Goal: Task Accomplishment & Management: Complete application form

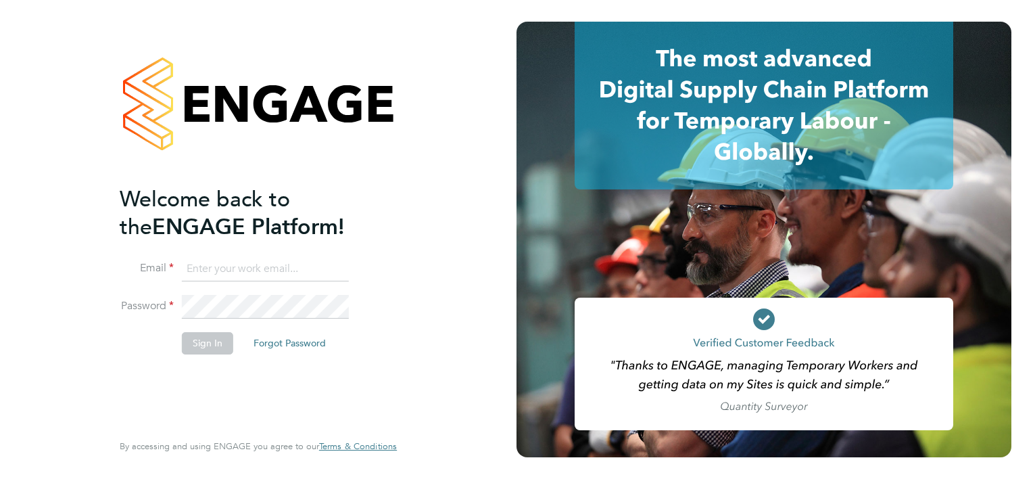
click at [245, 274] on input at bounding box center [265, 269] width 167 height 24
type input "terry.meehan@hays.com"
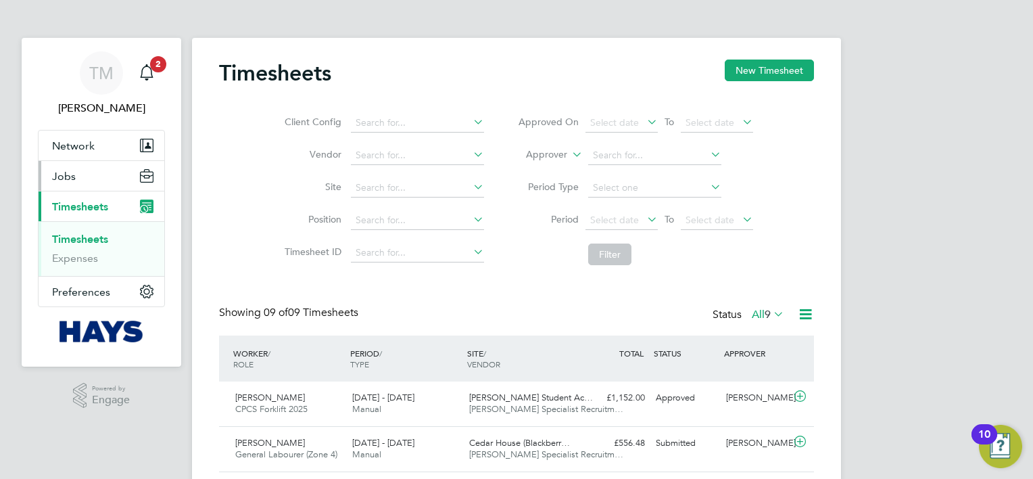
click at [72, 176] on span "Jobs" at bounding box center [64, 176] width 24 height 13
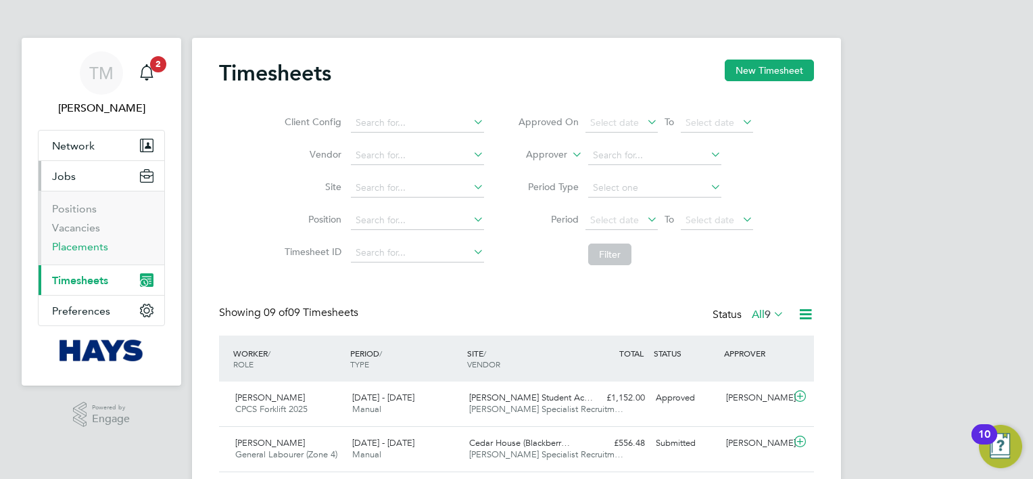
click at [82, 245] on link "Placements" at bounding box center [80, 246] width 56 height 13
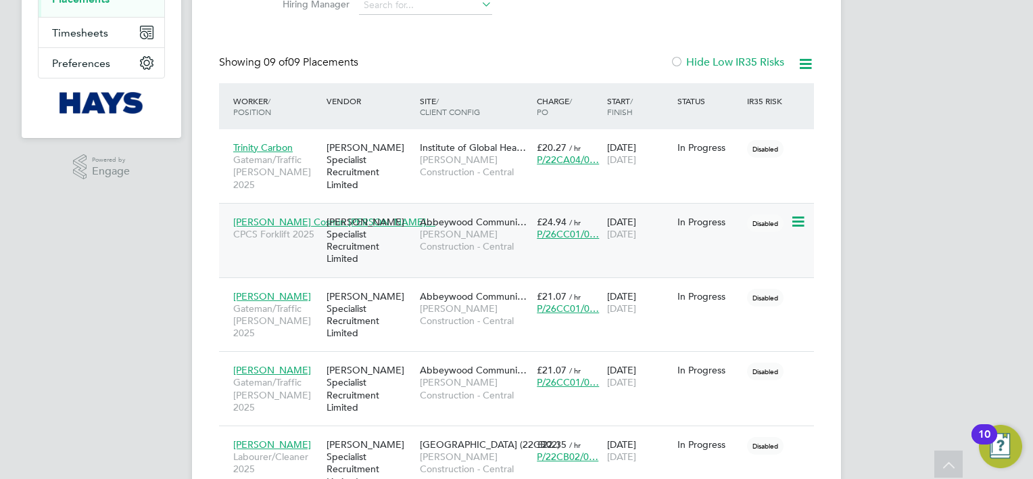
click at [301, 216] on span "[PERSON_NAME] Cosmin [PERSON_NAME]…" at bounding box center [334, 222] width 202 height 12
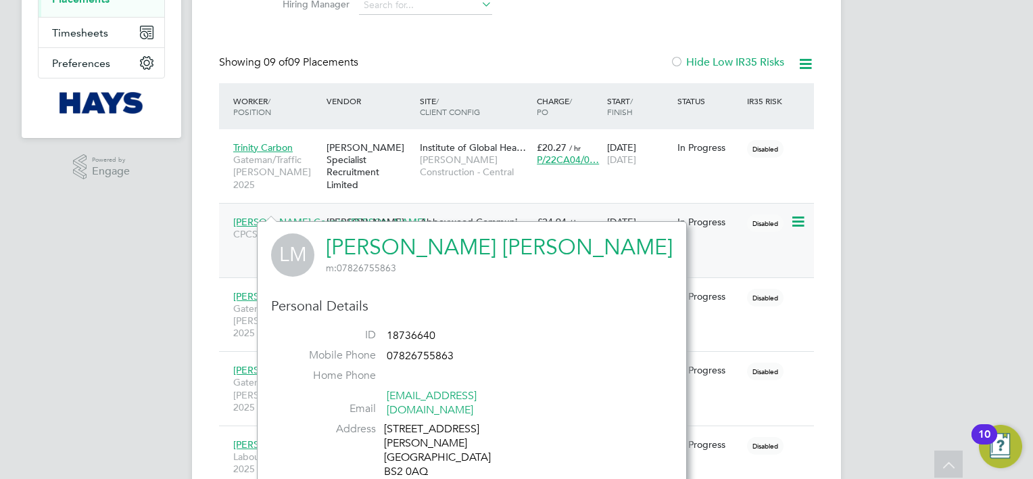
click at [483, 216] on span "Abbeywood Communi…" at bounding box center [473, 222] width 107 height 12
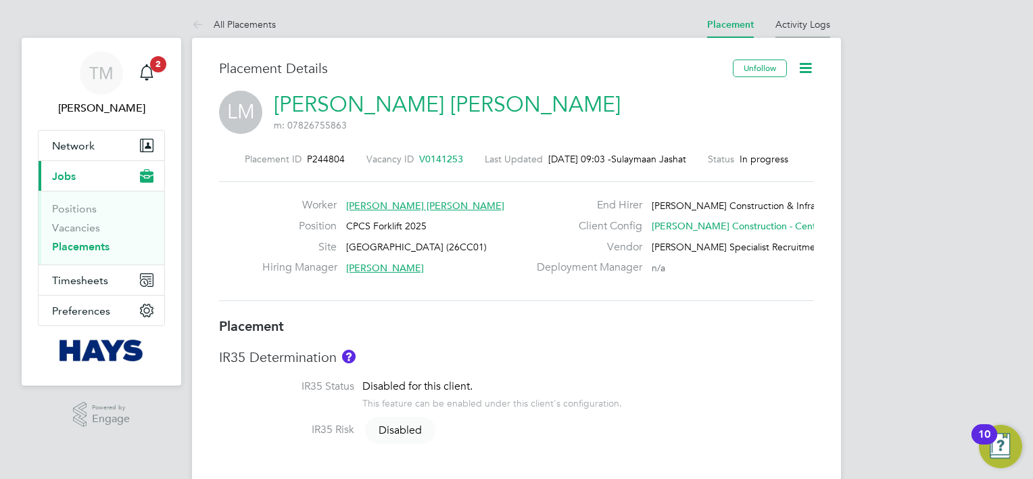
click at [798, 20] on link "Activity Logs" at bounding box center [802, 24] width 55 height 12
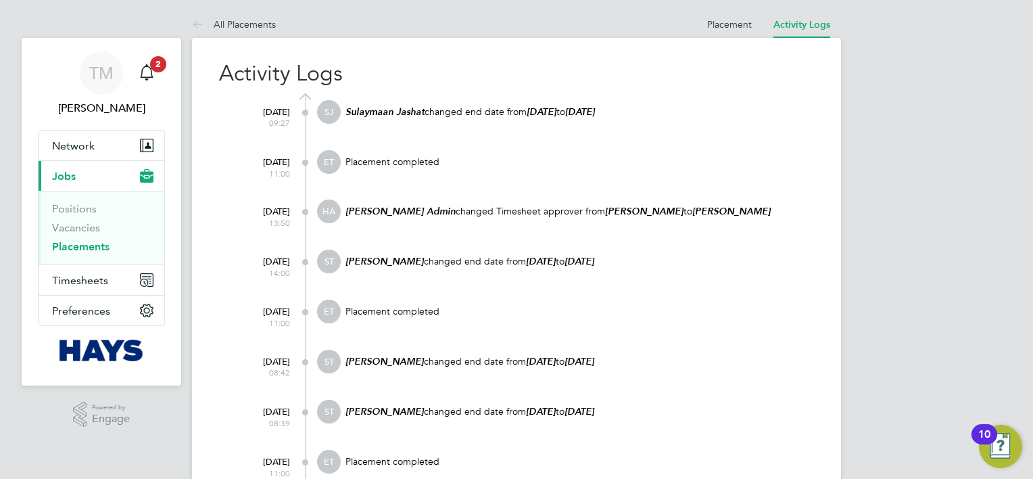
drag, startPoint x: 658, startPoint y: 111, endPoint x: 502, endPoint y: 103, distance: 155.7
click at [502, 103] on div "Sulaymaan Jashat changed end date from 22 Sep 2025 to 31 Oct 2025" at bounding box center [579, 118] width 470 height 36
drag, startPoint x: 503, startPoint y: 103, endPoint x: 584, endPoint y: 124, distance: 83.9
click at [584, 124] on div "Sulaymaan Jashat changed end date from 22 Sep 2025 to 31 Oct 2025" at bounding box center [579, 118] width 470 height 36
click at [536, 163] on p "Placement completed" at bounding box center [579, 161] width 470 height 12
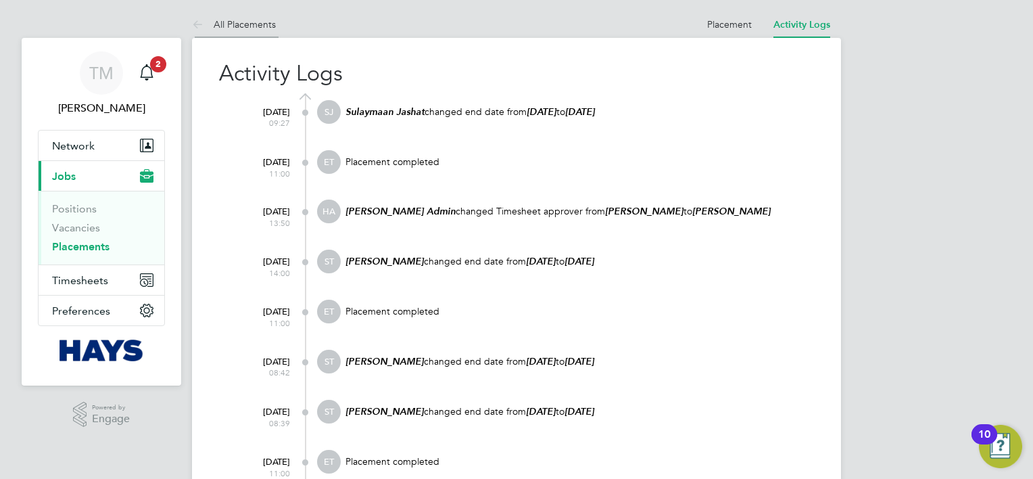
click at [227, 24] on link "All Placements" at bounding box center [234, 24] width 84 height 12
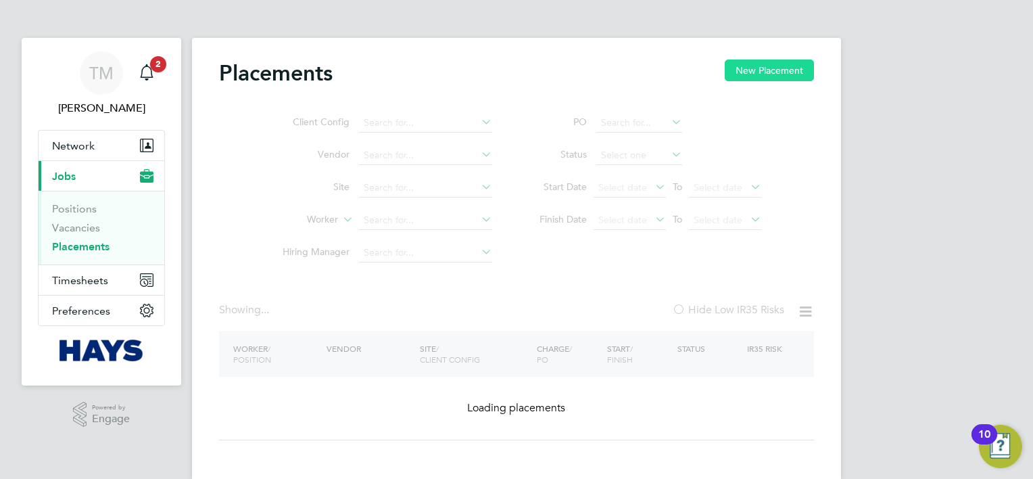
click at [775, 68] on button "New Placement" at bounding box center [769, 70] width 89 height 22
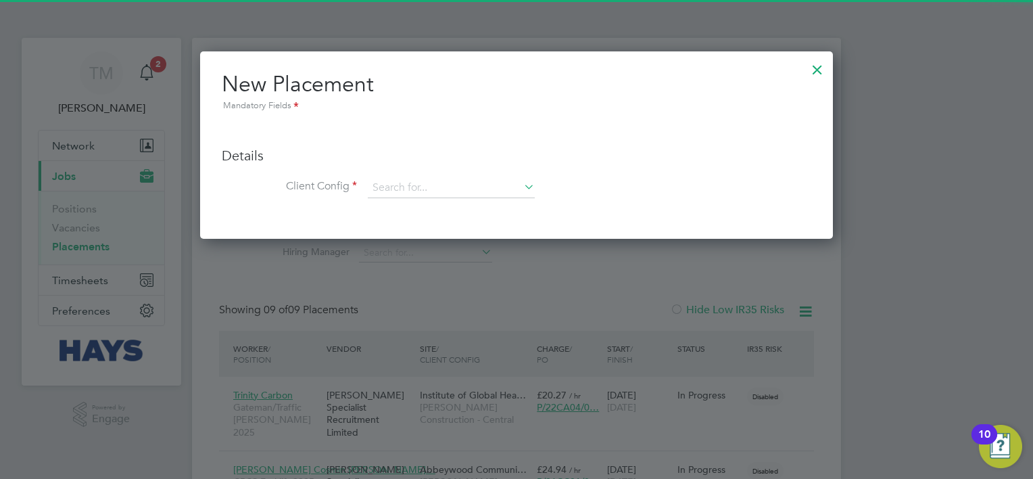
click at [812, 68] on div at bounding box center [817, 66] width 24 height 24
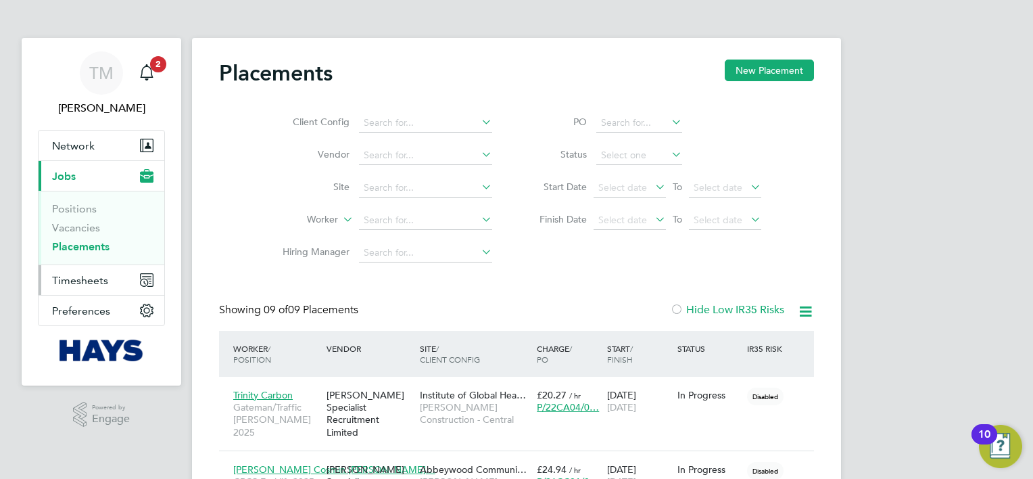
click at [84, 282] on span "Timesheets" at bounding box center [80, 280] width 56 height 13
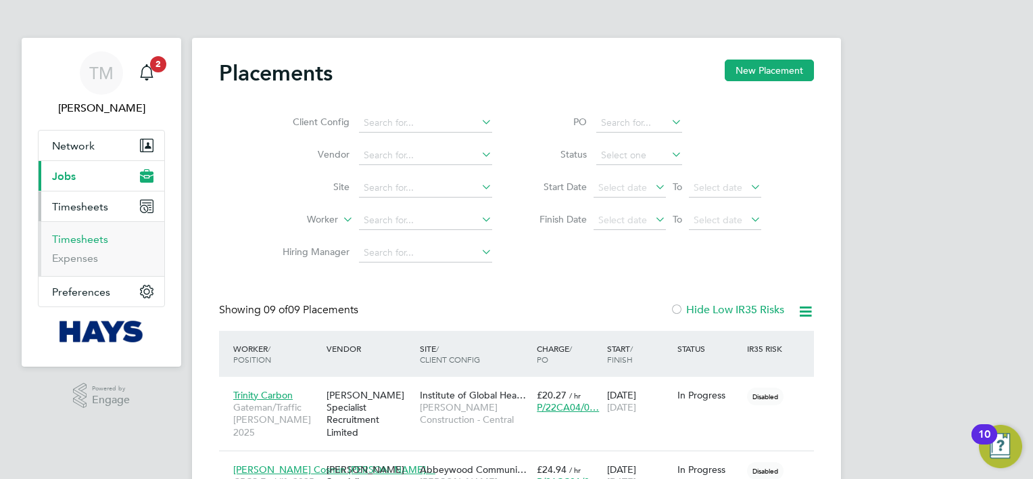
click at [95, 238] on link "Timesheets" at bounding box center [80, 239] width 56 height 13
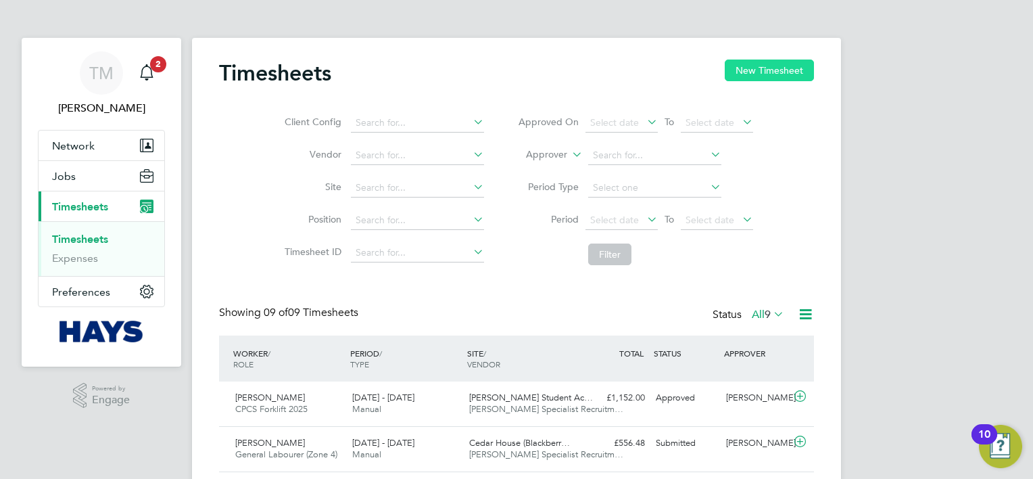
click at [776, 67] on button "New Timesheet" at bounding box center [769, 70] width 89 height 22
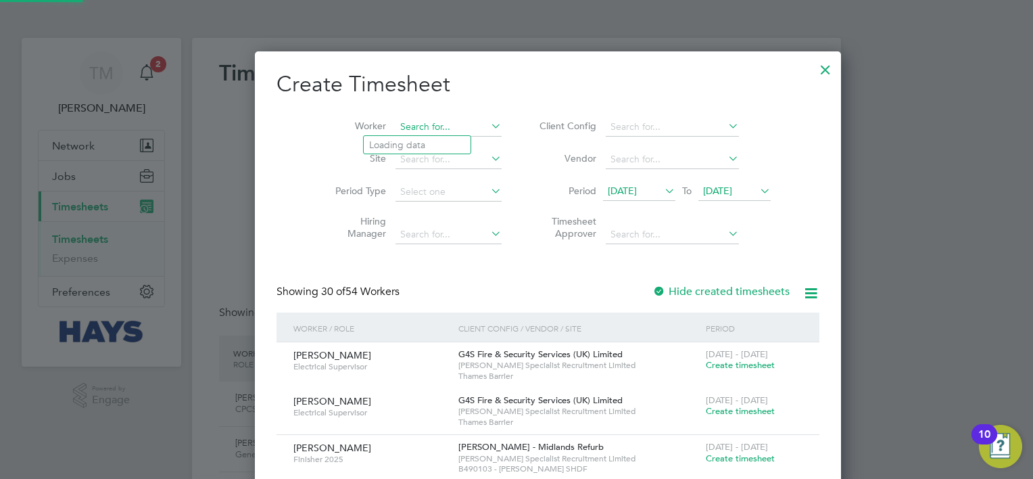
click at [411, 127] on input at bounding box center [448, 127] width 106 height 19
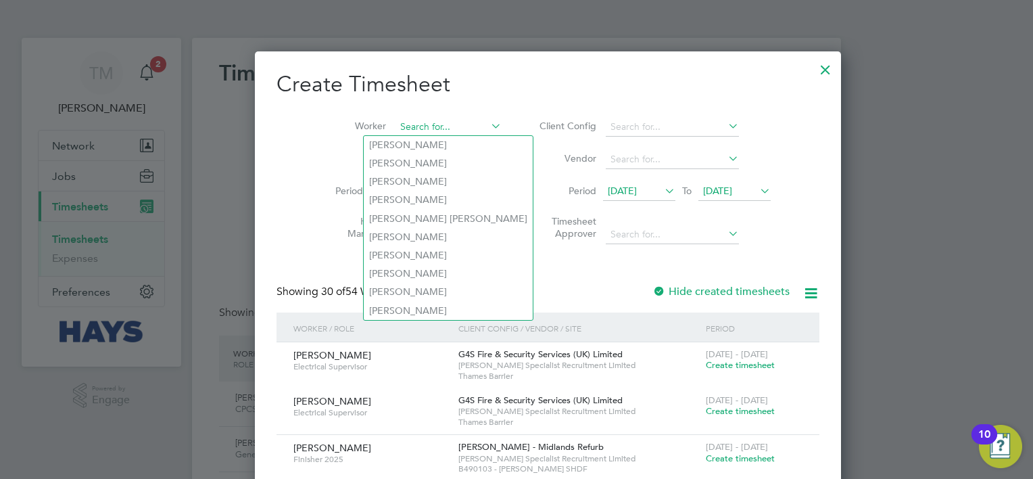
type input ";"
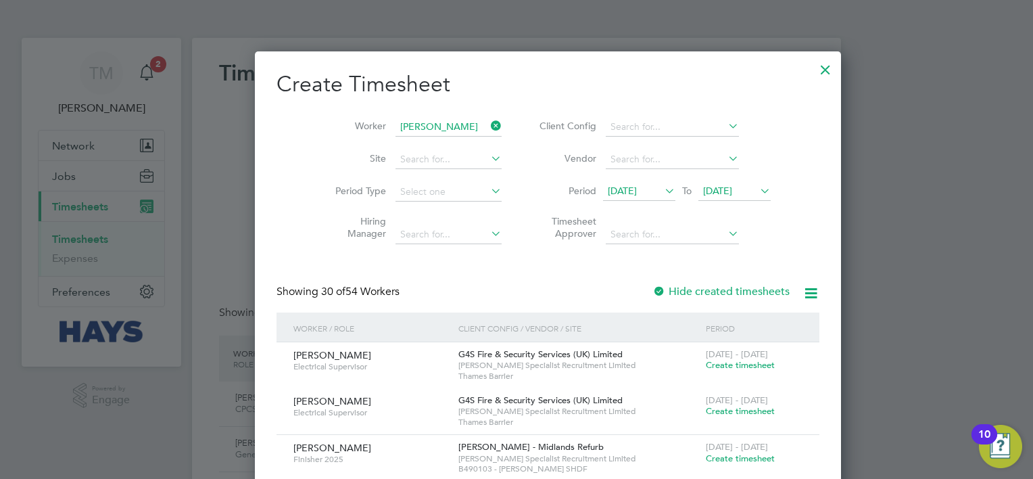
click at [449, 201] on li "Lucian Cosmin Mladin" at bounding box center [447, 200] width 167 height 18
type input "[PERSON_NAME] [PERSON_NAME]"
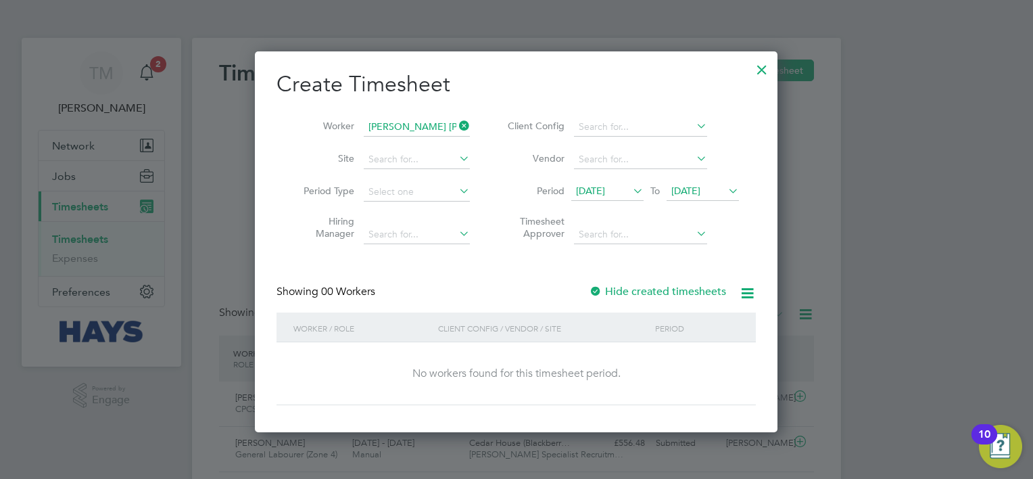
click at [666, 293] on label "Hide created timesheets" at bounding box center [657, 292] width 137 height 14
click at [630, 189] on icon at bounding box center [630, 190] width 0 height 19
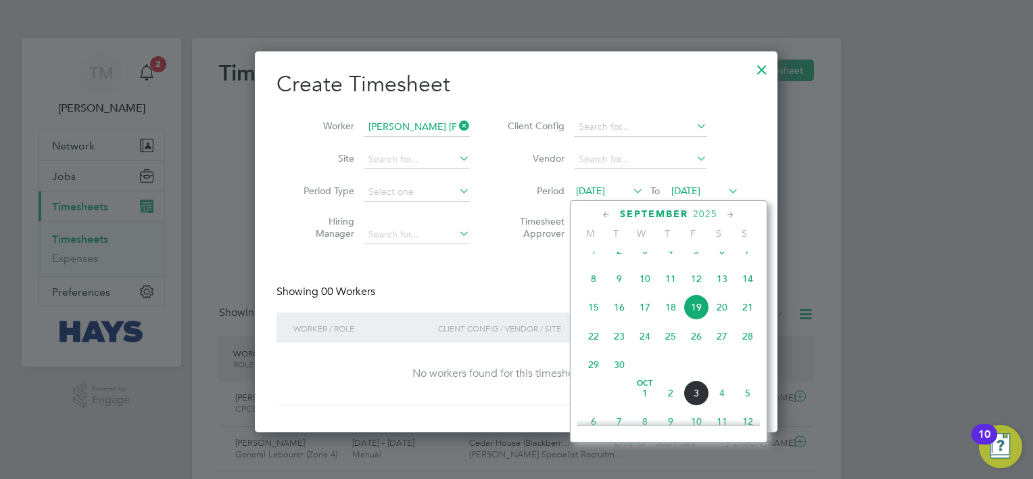
drag, startPoint x: 721, startPoint y: 289, endPoint x: 721, endPoint y: 316, distance: 27.0
click at [721, 316] on div "Sep 1 2 3 4 5 6 7 8 9 10 11 12 13 14 15 16 17 18 19 20 21 22 23 24 25 26 27 28 …" at bounding box center [676, 308] width 199 height 143
click at [721, 316] on span "20" at bounding box center [722, 307] width 26 height 26
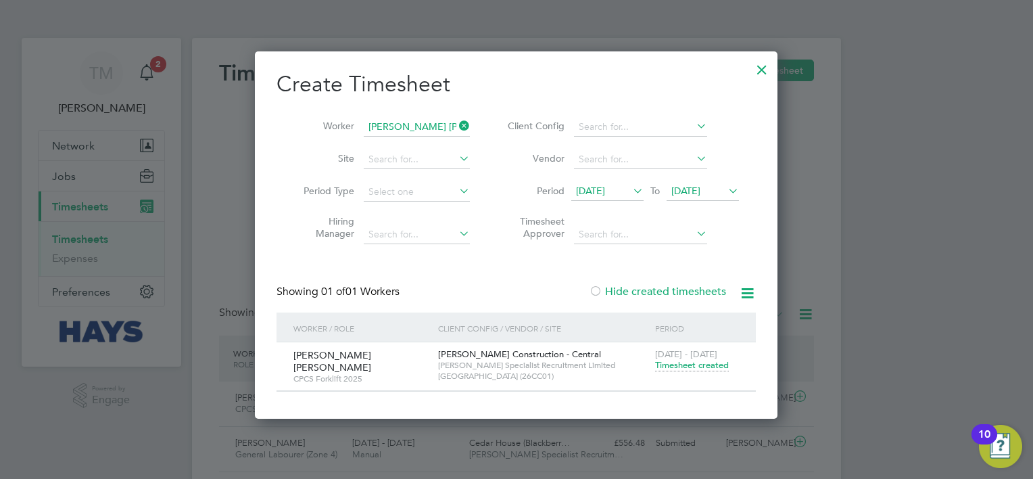
click at [725, 189] on icon at bounding box center [725, 190] width 0 height 19
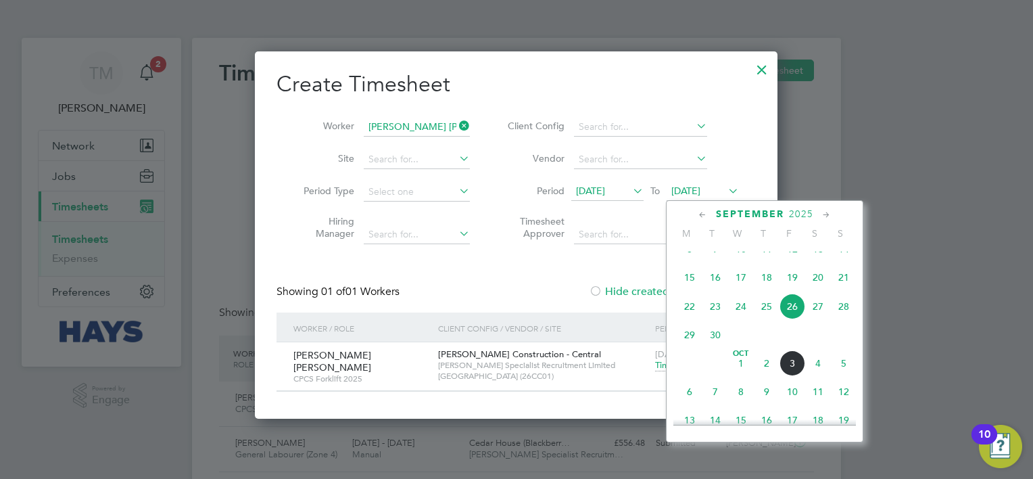
click at [793, 319] on span "26" at bounding box center [792, 306] width 26 height 26
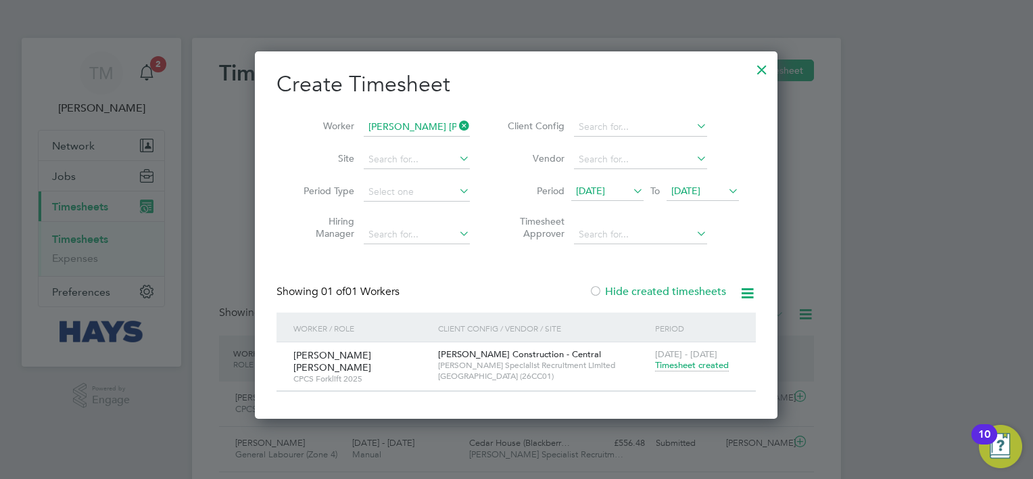
click at [691, 368] on span "Timesheet created" at bounding box center [692, 365] width 74 height 12
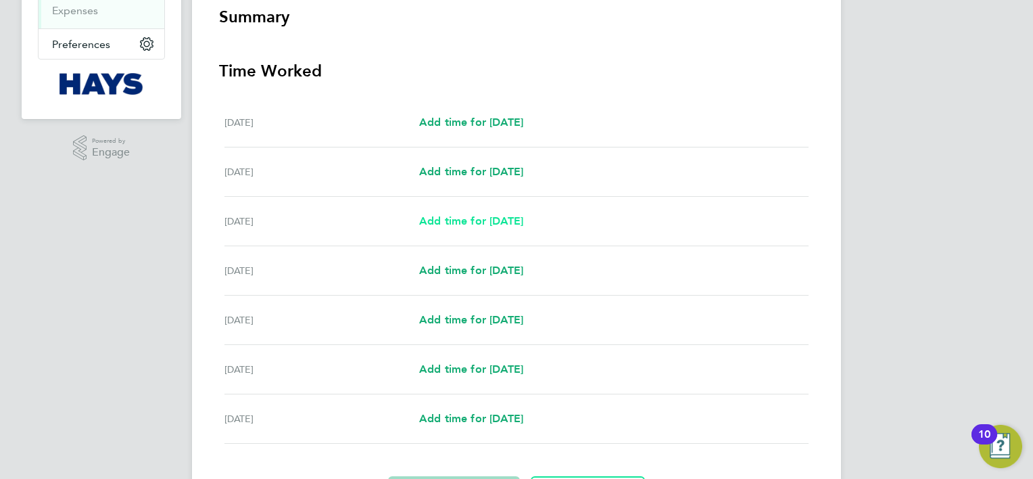
click at [522, 216] on span "Add time for Mon 22 Sep" at bounding box center [471, 220] width 104 height 13
select select "30"
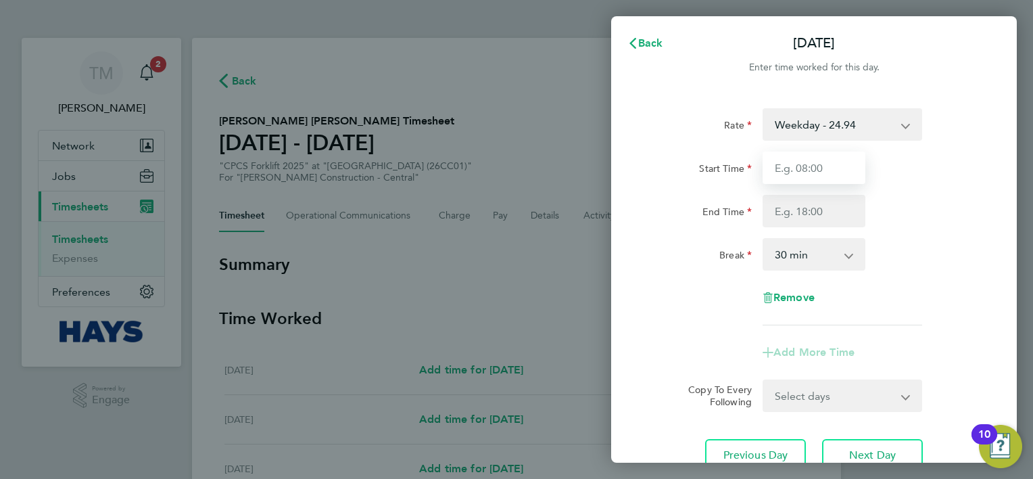
click at [814, 171] on input "Start Time" at bounding box center [813, 167] width 103 height 32
type input "07:00"
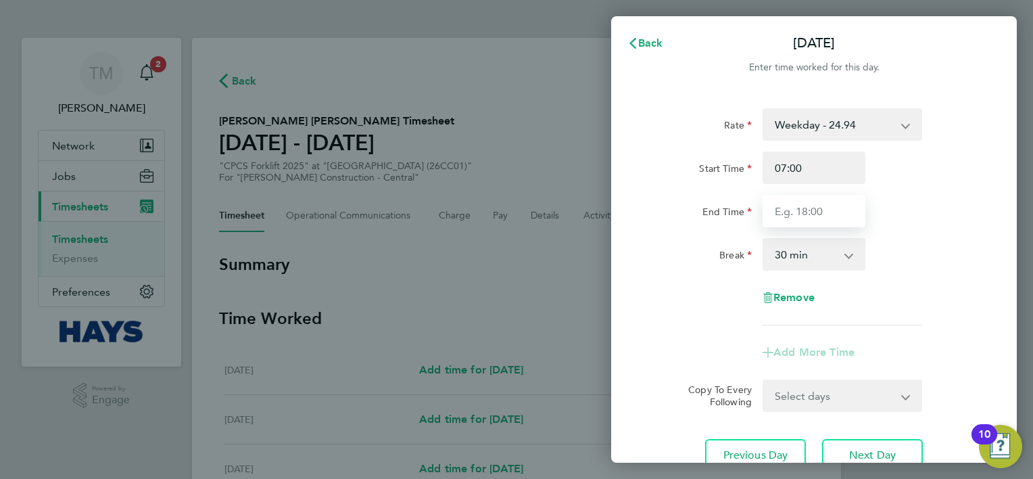
click at [790, 212] on input "End Time" at bounding box center [813, 211] width 103 height 32
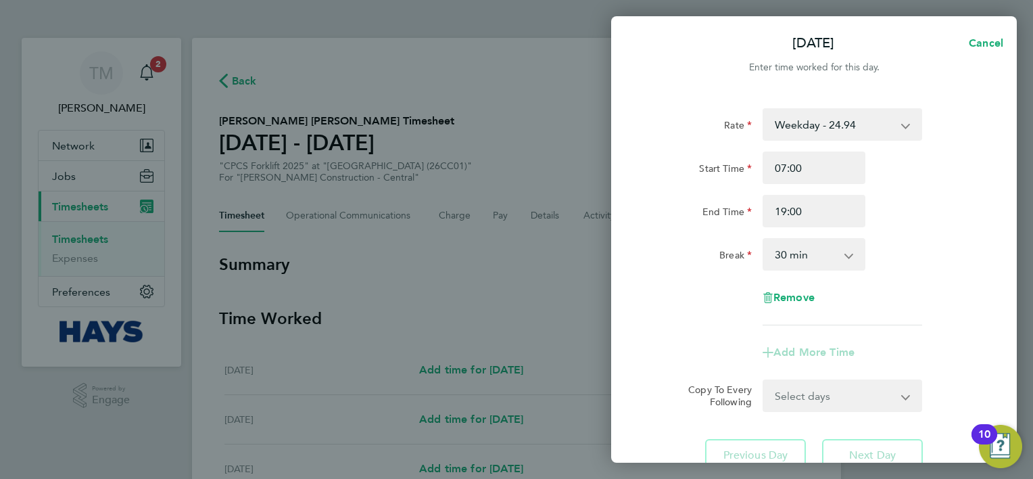
click at [960, 253] on div "Break 0 min 15 min 30 min 45 min 60 min 75 min 90 min" at bounding box center [813, 254] width 341 height 32
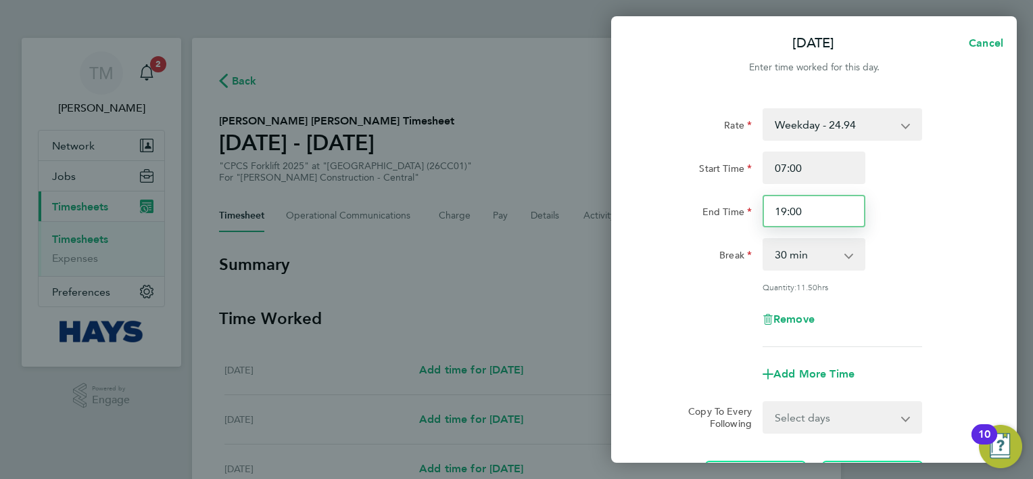
click at [817, 210] on input "19:00" at bounding box center [813, 211] width 103 height 32
type input "19:30"
click at [908, 246] on div "Break 0 min 15 min 30 min 45 min 60 min 75 min 90 min" at bounding box center [813, 254] width 341 height 32
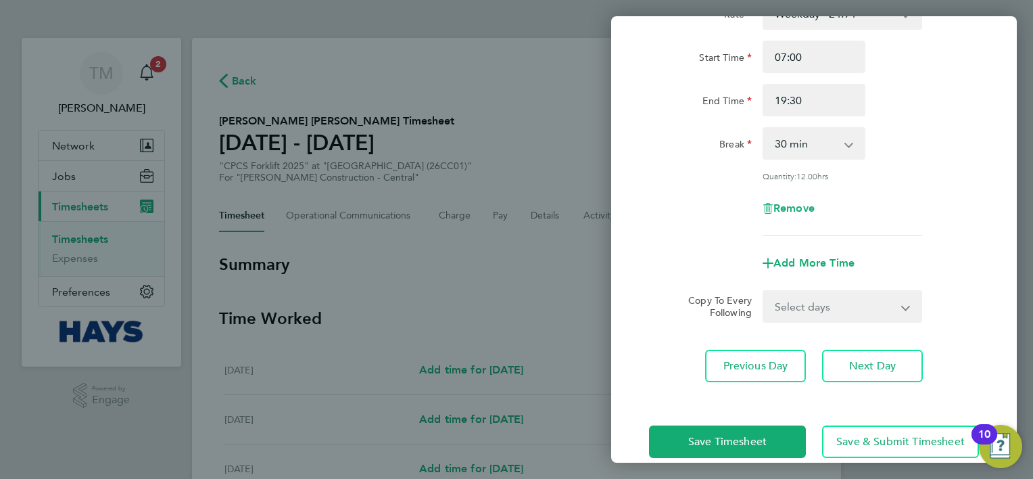
scroll to position [131, 0]
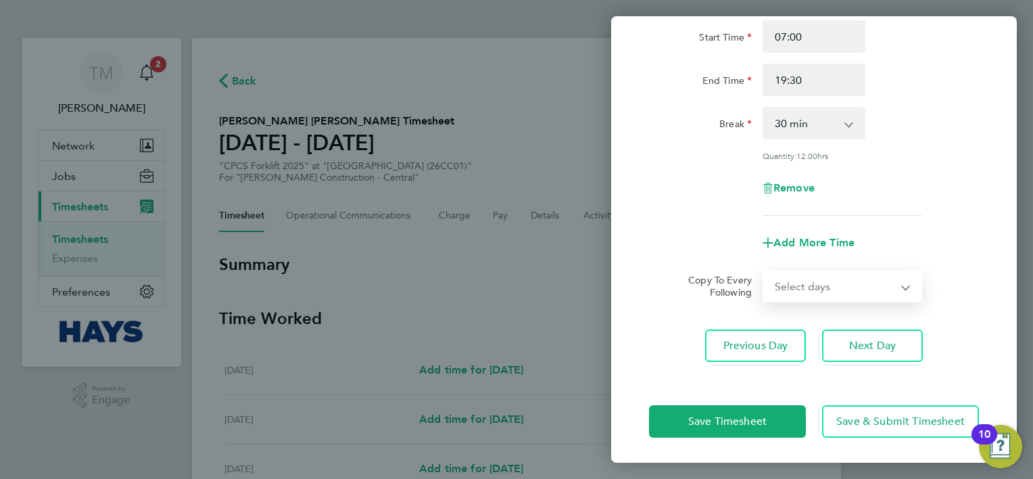
click at [821, 284] on select "Select days Day Tuesday Wednesday Thursday Friday" at bounding box center [835, 286] width 142 height 30
select select "DAY"
click at [764, 271] on select "Select days Day Tuesday Wednesday Thursday Friday" at bounding box center [835, 286] width 142 height 30
select select "2025-09-26"
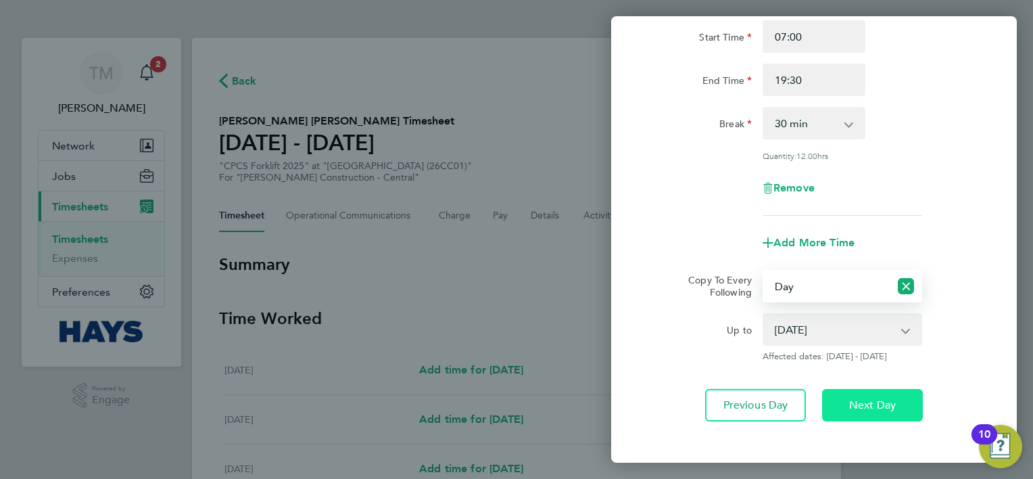
click at [888, 399] on span "Next Day" at bounding box center [872, 405] width 47 height 14
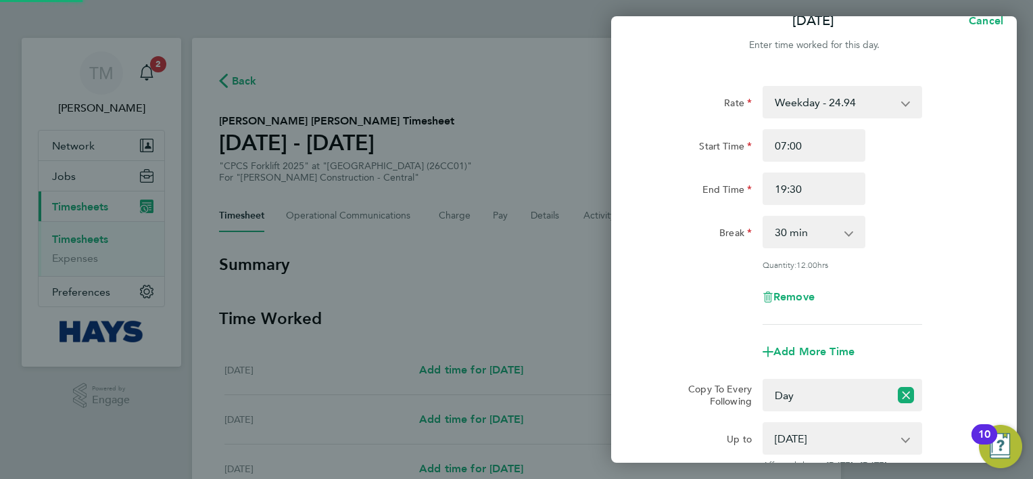
scroll to position [0, 0]
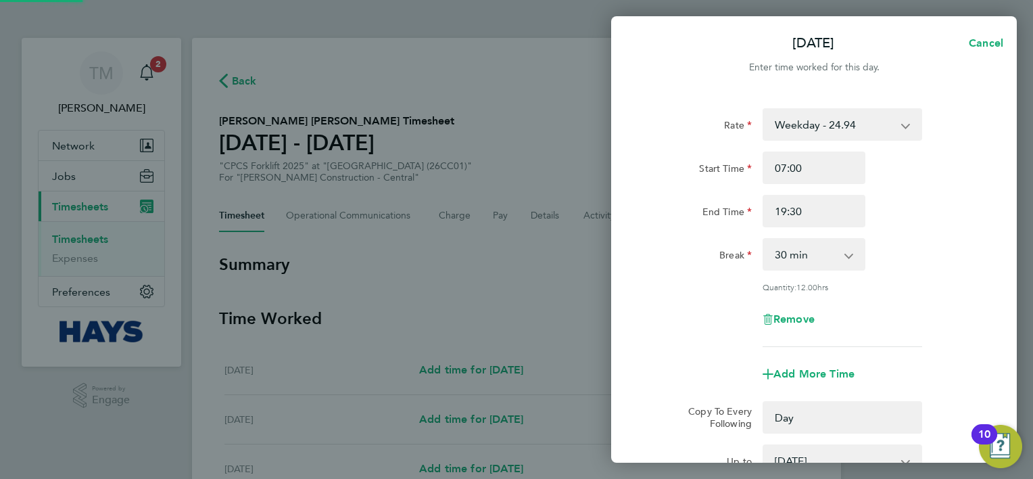
select select "0: null"
select select "30"
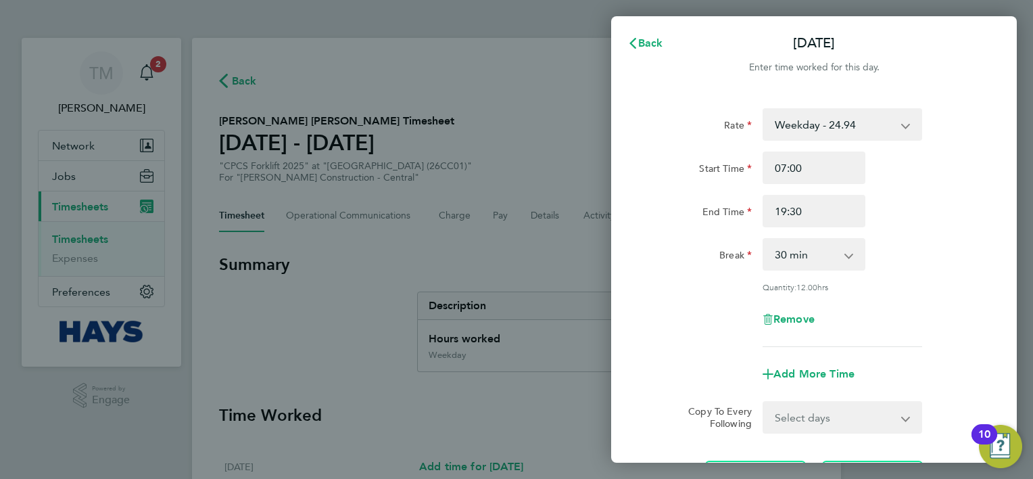
scroll to position [131, 0]
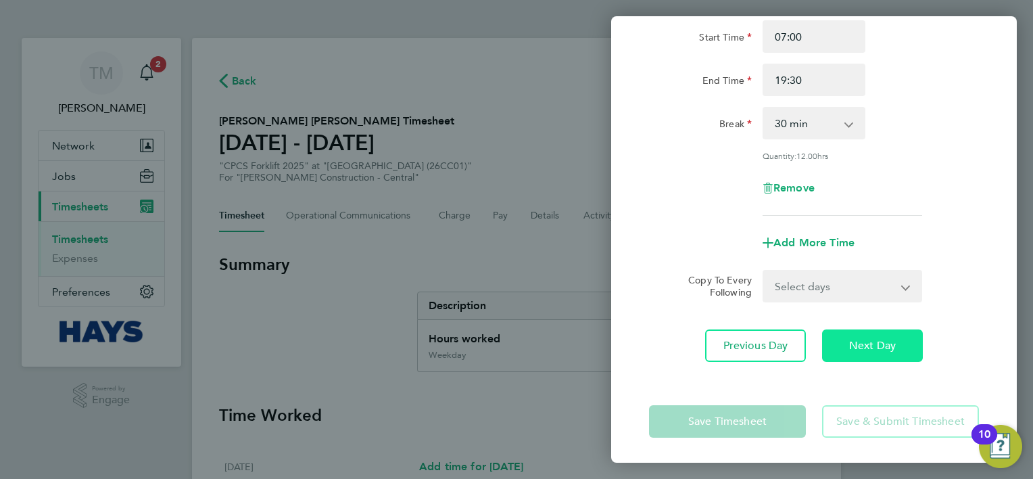
click at [885, 343] on span "Next Day" at bounding box center [872, 346] width 47 height 14
select select "30"
click at [882, 287] on select "Select days Day Thursday Friday" at bounding box center [835, 286] width 142 height 30
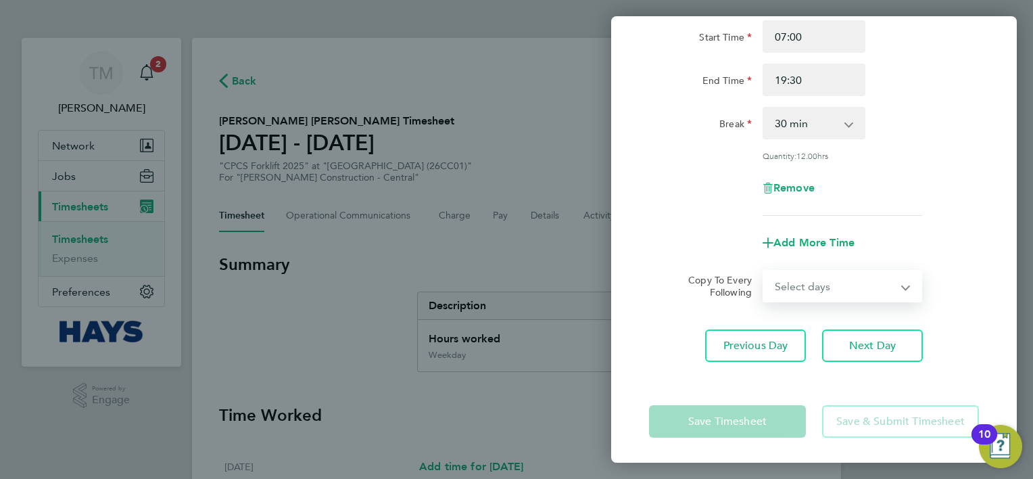
select select "DAY"
click at [764, 271] on select "Select days Day Thursday Friday" at bounding box center [835, 286] width 142 height 30
select select "2025-09-26"
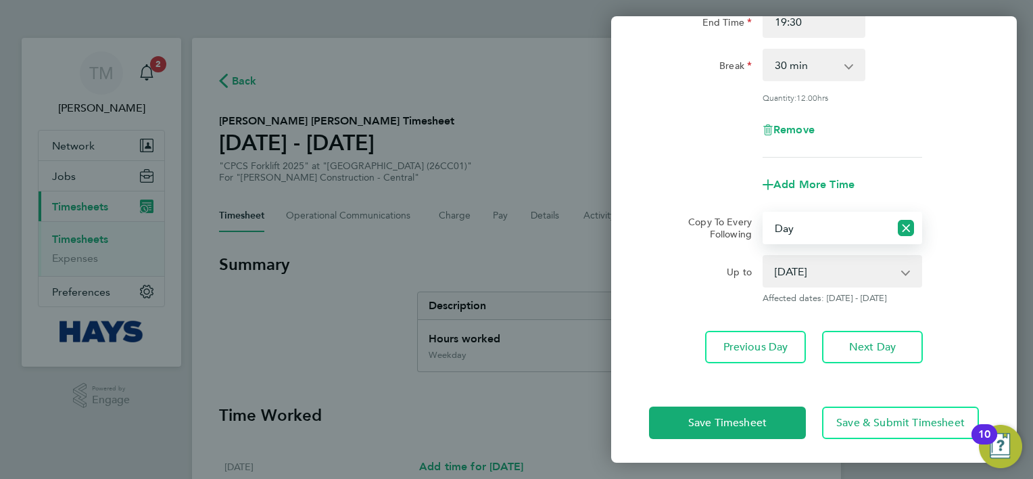
scroll to position [191, 0]
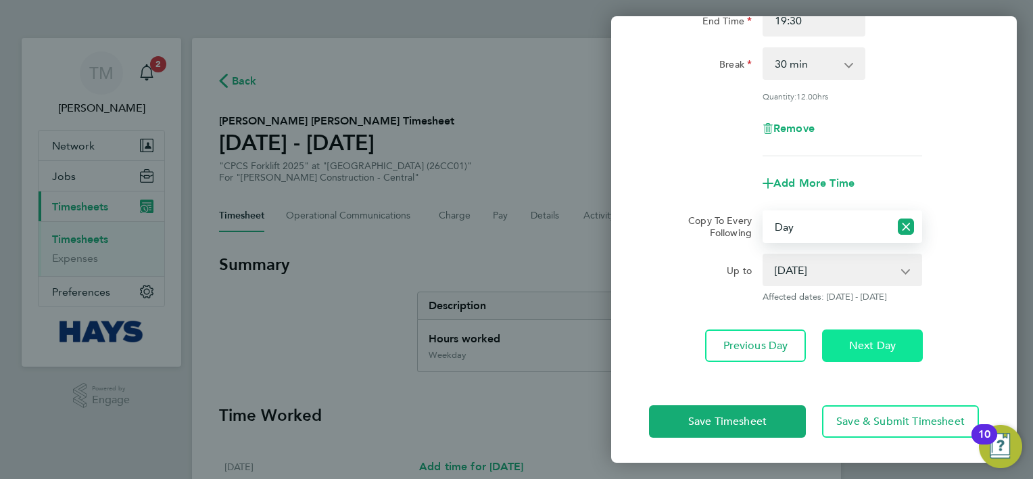
click at [888, 346] on span "Next Day" at bounding box center [872, 346] width 47 height 14
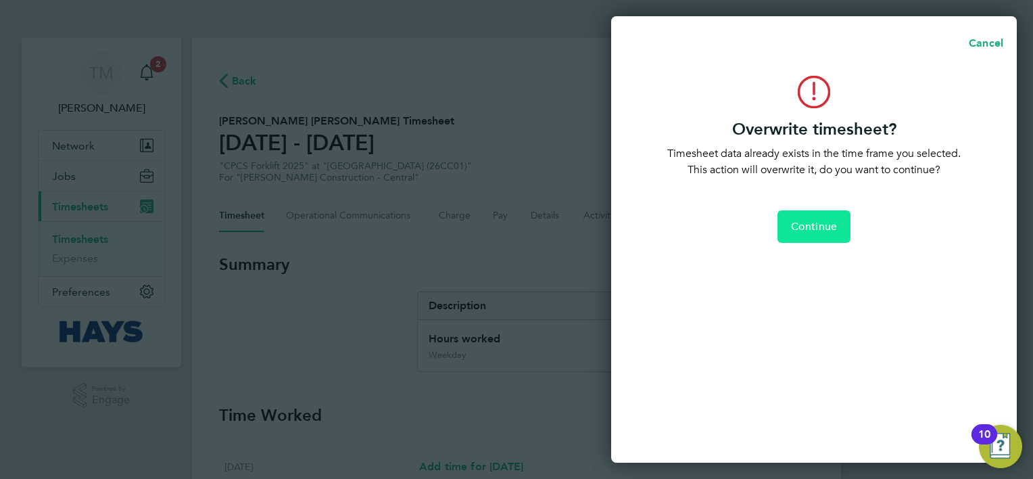
click at [821, 222] on span "Continue" at bounding box center [814, 227] width 46 height 14
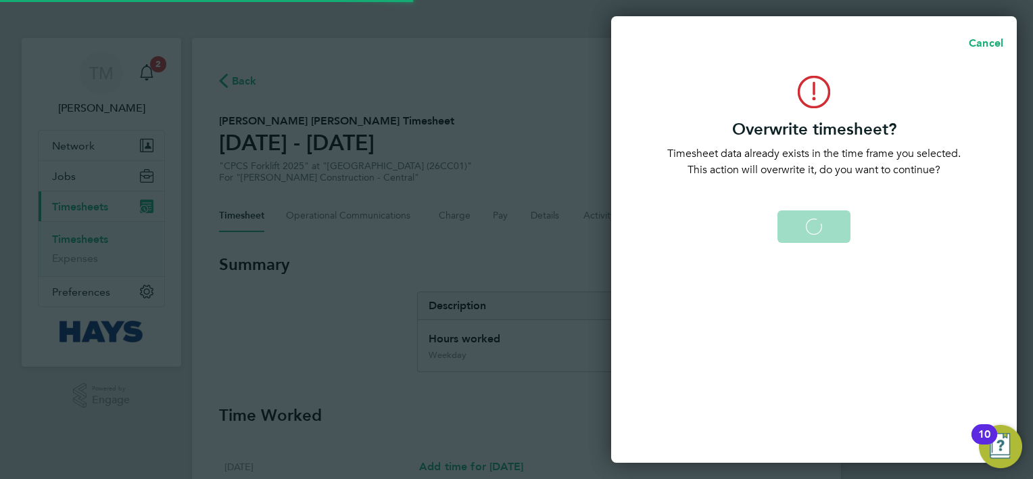
select select "0: null"
select select "30"
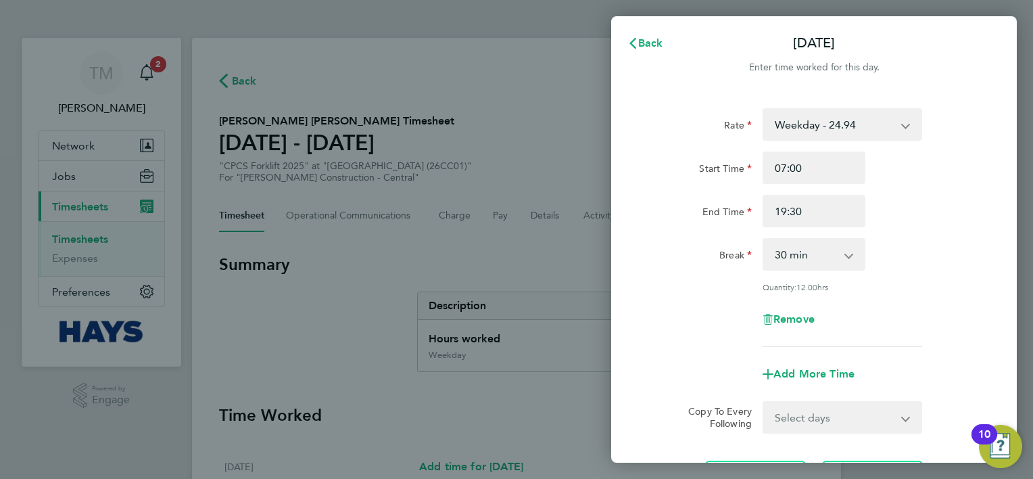
scroll to position [131, 0]
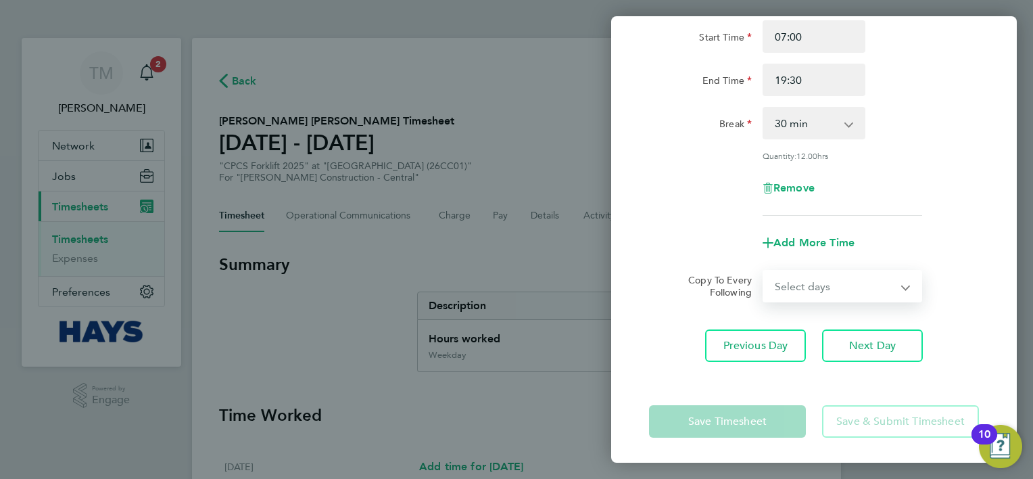
click at [861, 286] on select "Select days Friday" at bounding box center [835, 286] width 142 height 30
select select "FRI"
click at [764, 271] on select "Select days Friday" at bounding box center [835, 286] width 142 height 30
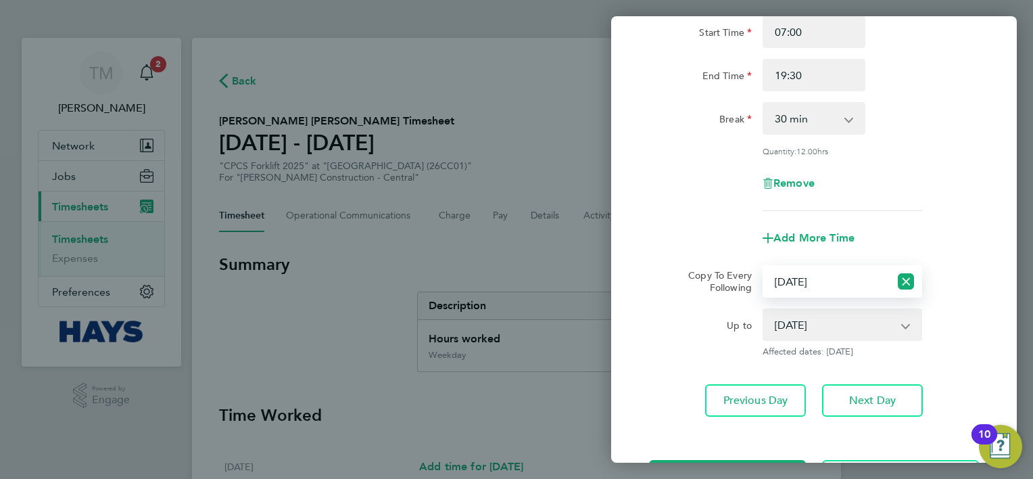
scroll to position [191, 0]
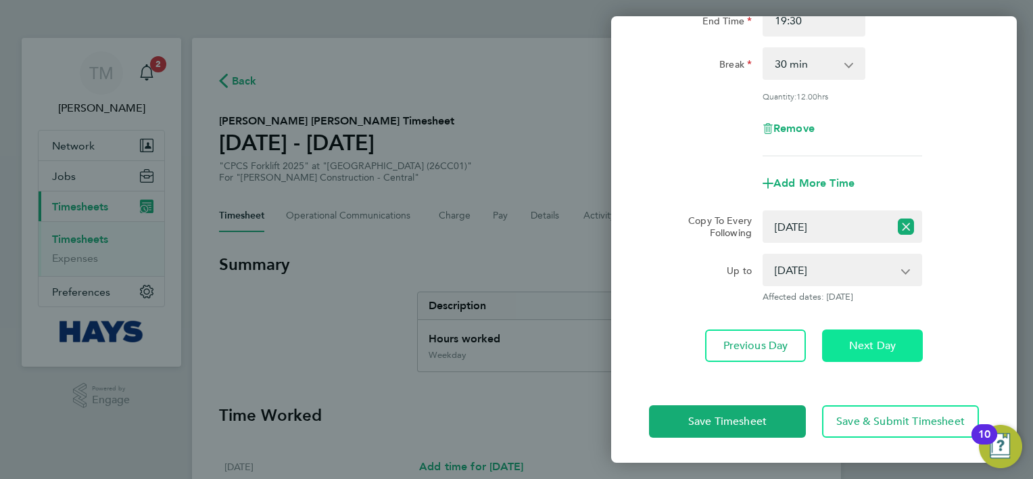
click at [892, 347] on span "Next Day" at bounding box center [872, 346] width 47 height 14
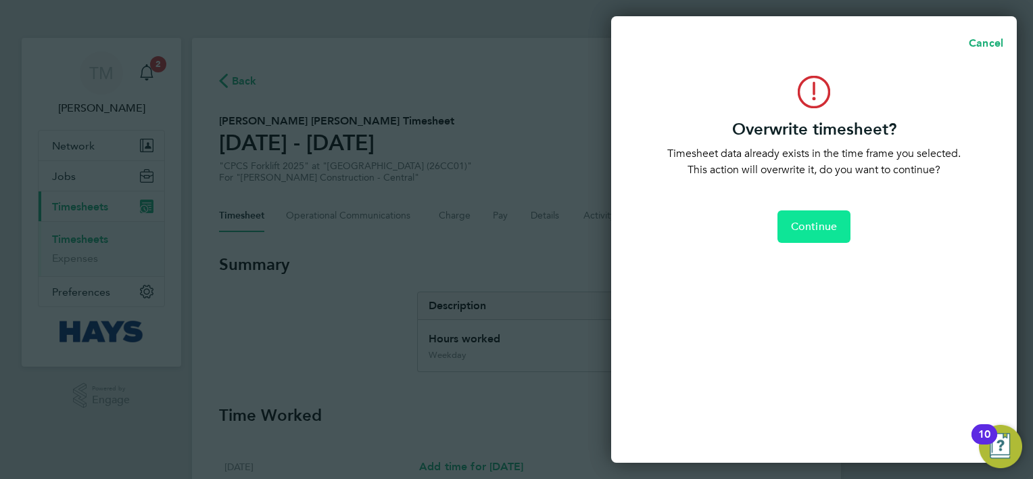
drag, startPoint x: 815, startPoint y: 229, endPoint x: 841, endPoint y: 255, distance: 36.3
click at [817, 232] on span "Continue" at bounding box center [814, 227] width 46 height 14
select select "30"
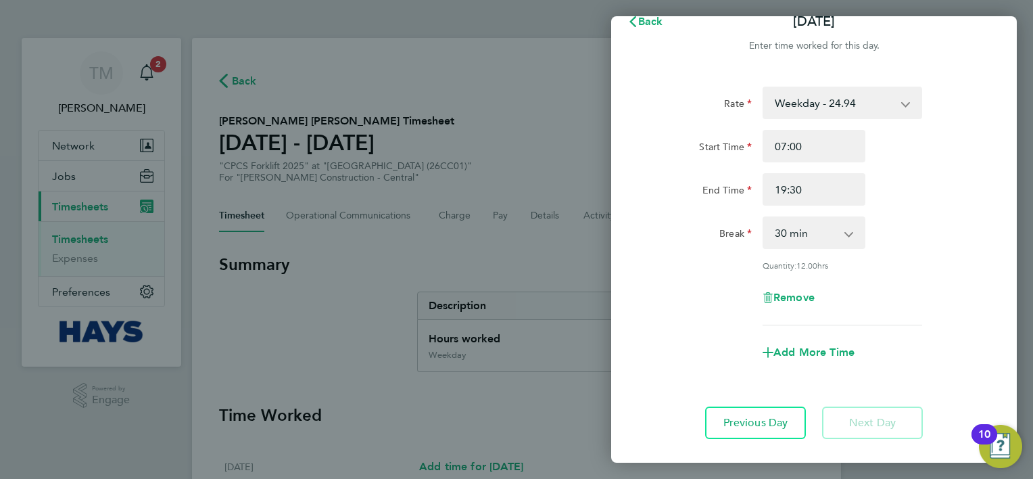
scroll to position [0, 0]
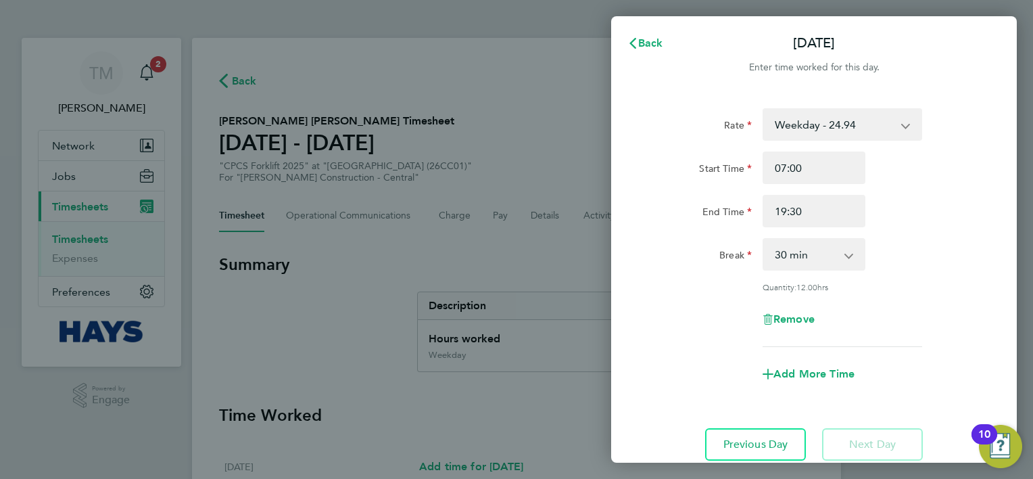
click at [935, 297] on div "Rate Weekday - 24.94 Weekday OT 45h+ - 36.60 Sat first 4h - 36.60 Sat after 4h …" at bounding box center [814, 227] width 330 height 239
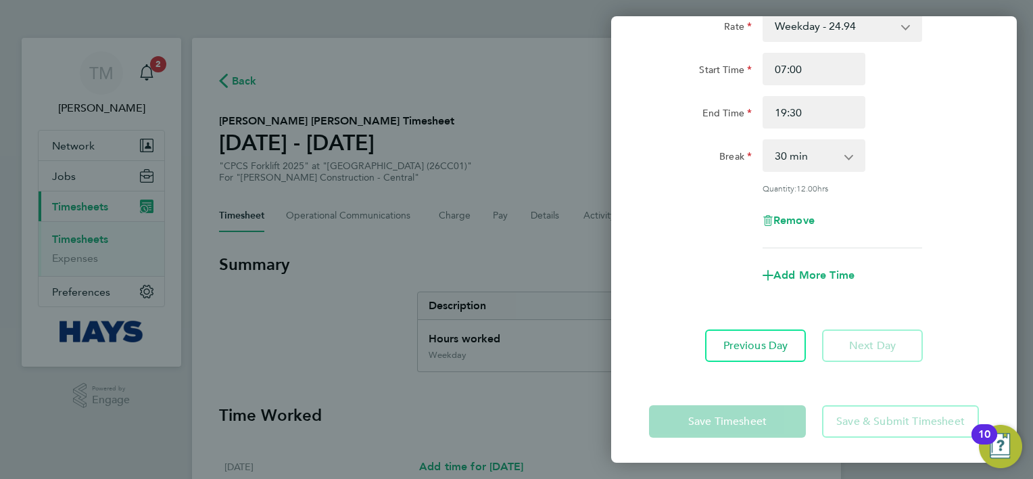
click at [881, 335] on app-form-button "Next Day" at bounding box center [868, 345] width 109 height 32
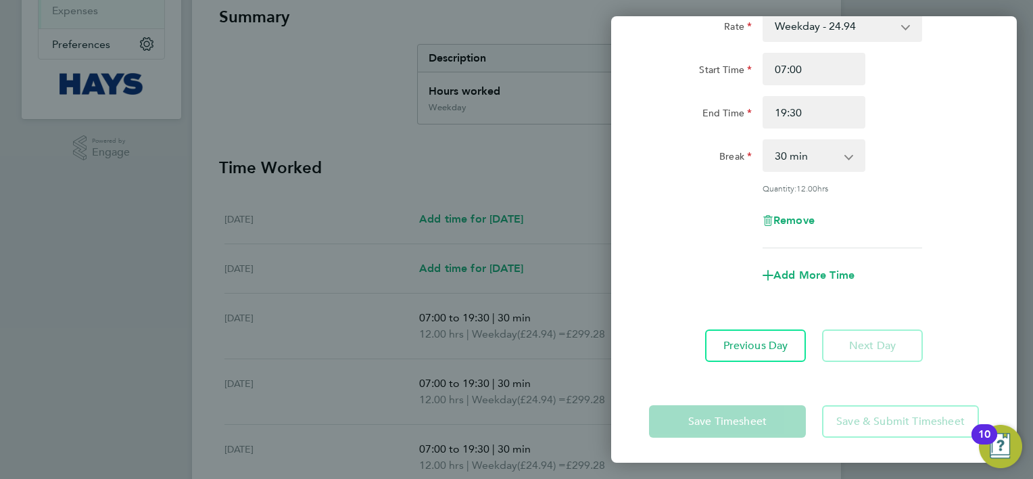
click at [746, 419] on app-form-button "Save Timesheet" at bounding box center [731, 421] width 165 height 32
click at [958, 224] on div "Remove" at bounding box center [813, 220] width 341 height 32
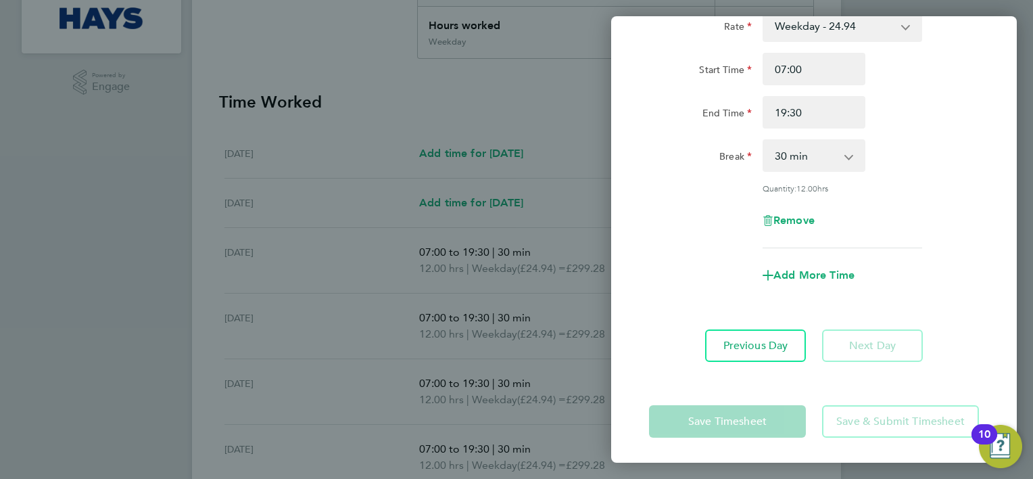
scroll to position [507, 0]
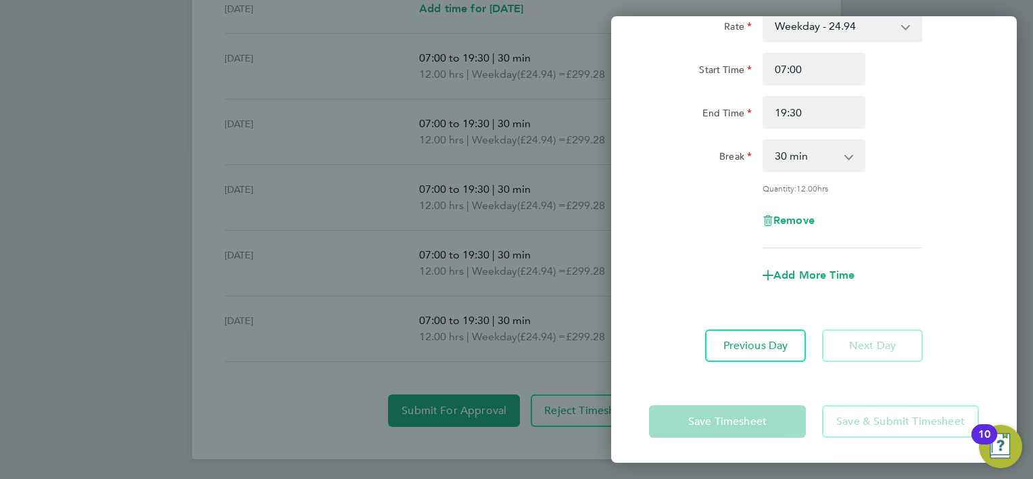
click at [746, 419] on app-form-button "Save Timesheet" at bounding box center [731, 421] width 165 height 32
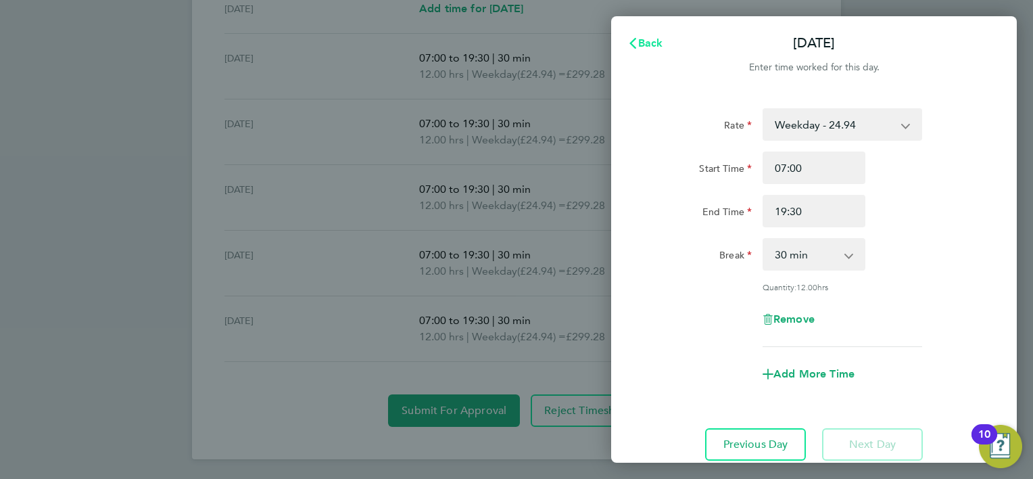
click at [638, 49] on span "Back" at bounding box center [650, 42] width 25 height 13
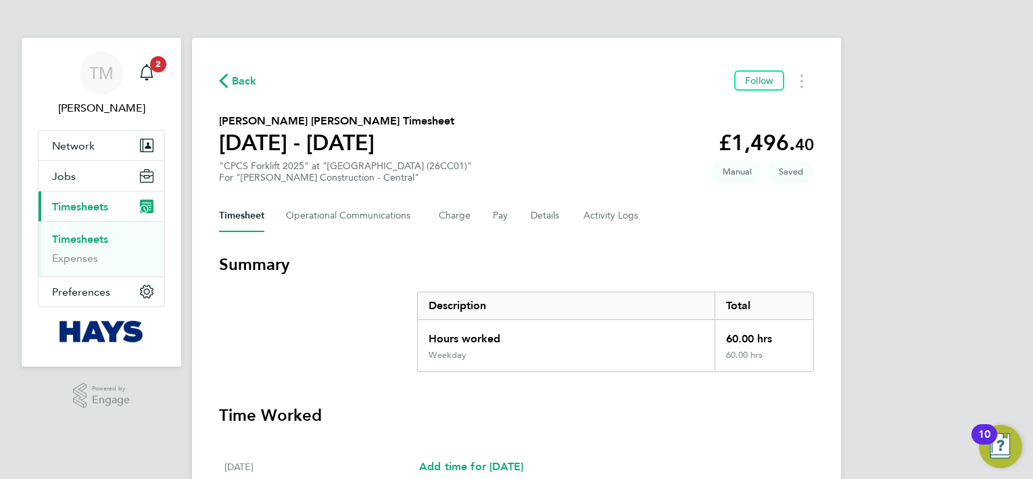
scroll to position [507, 0]
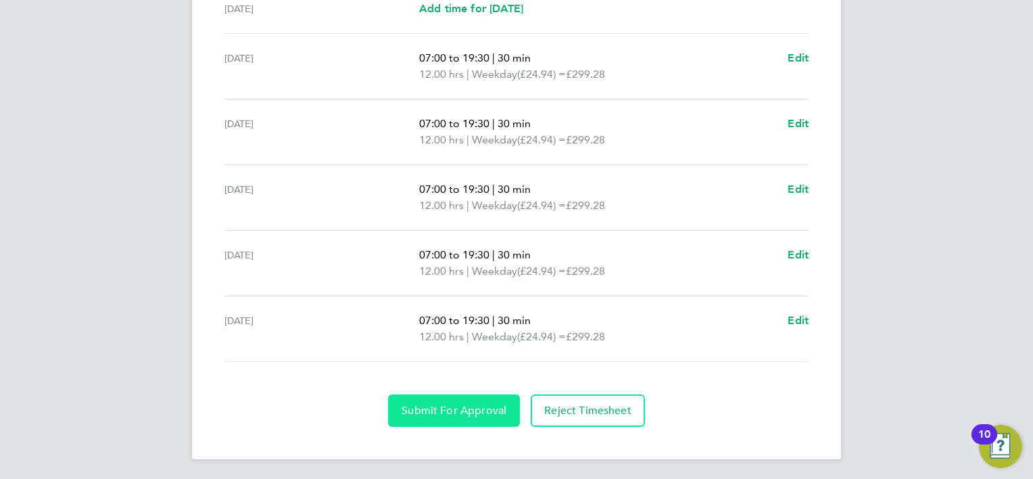
click at [460, 414] on span "Submit For Approval" at bounding box center [453, 411] width 105 height 14
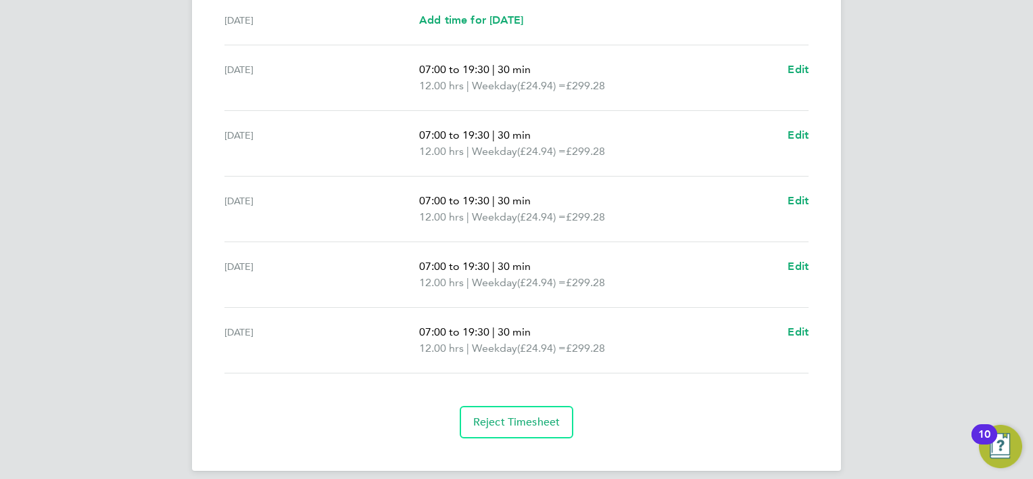
scroll to position [0, 0]
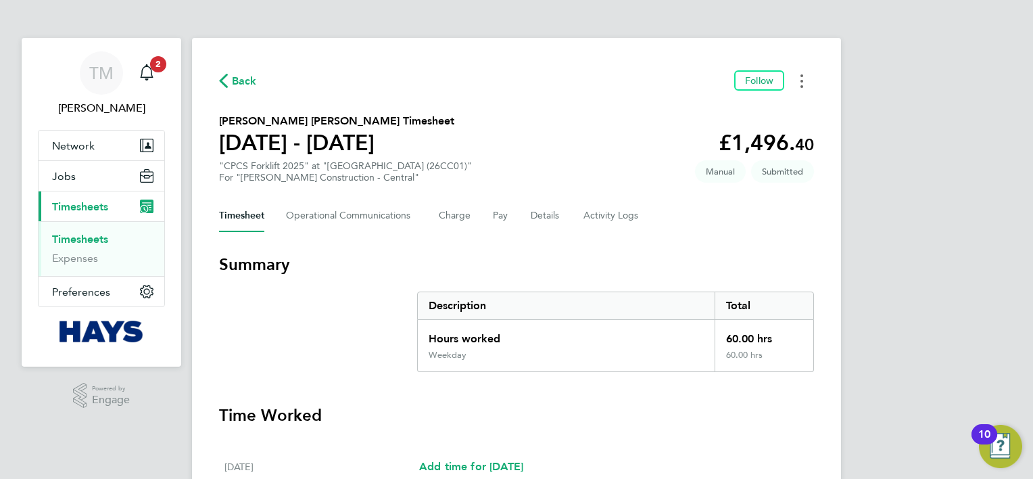
click at [794, 82] on button "Timesheets Menu" at bounding box center [801, 80] width 24 height 21
click at [337, 216] on Communications-tab "Operational Communications" at bounding box center [351, 215] width 131 height 32
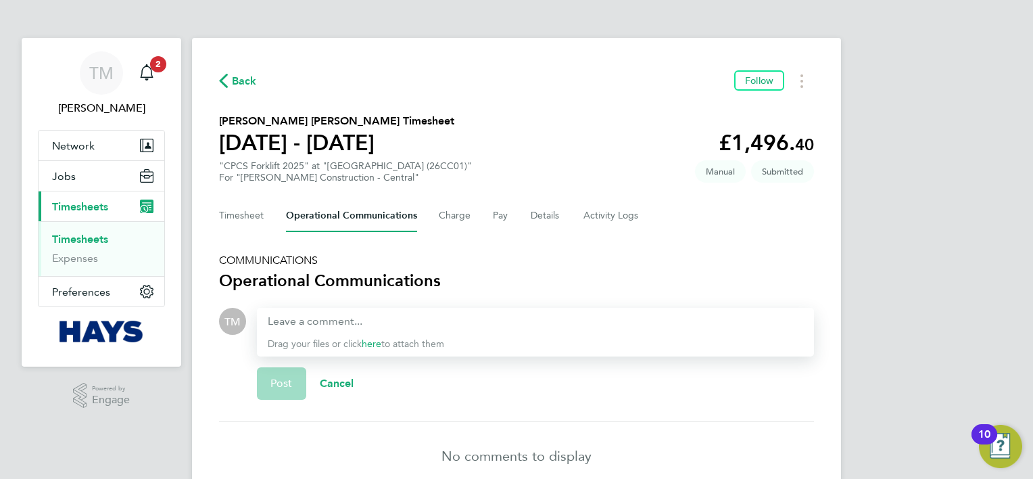
click at [470, 218] on div "Timesheet Operational Communications Charge Pay Details Activity Logs" at bounding box center [516, 215] width 595 height 32
click at [462, 216] on button "Charge" at bounding box center [455, 215] width 32 height 32
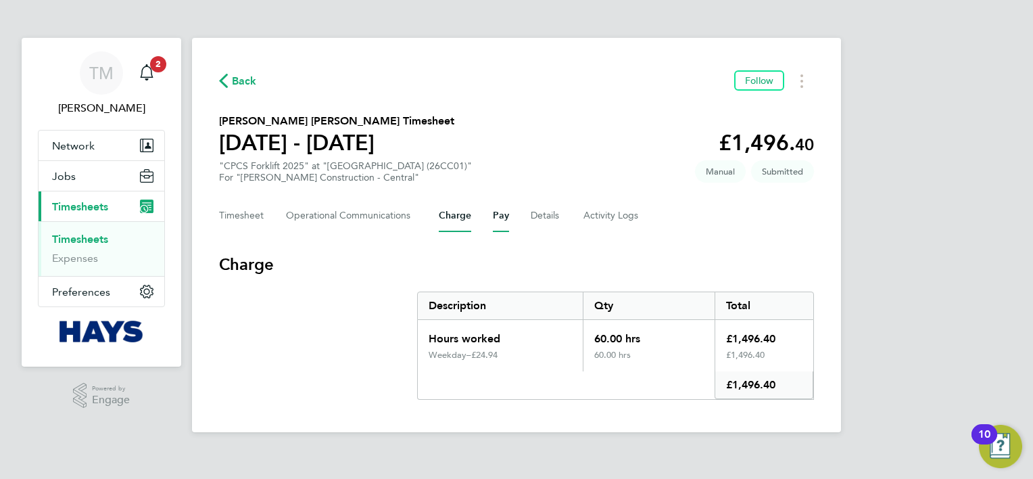
click at [502, 220] on button "Pay" at bounding box center [501, 215] width 16 height 32
click at [535, 219] on button "Details" at bounding box center [546, 215] width 31 height 32
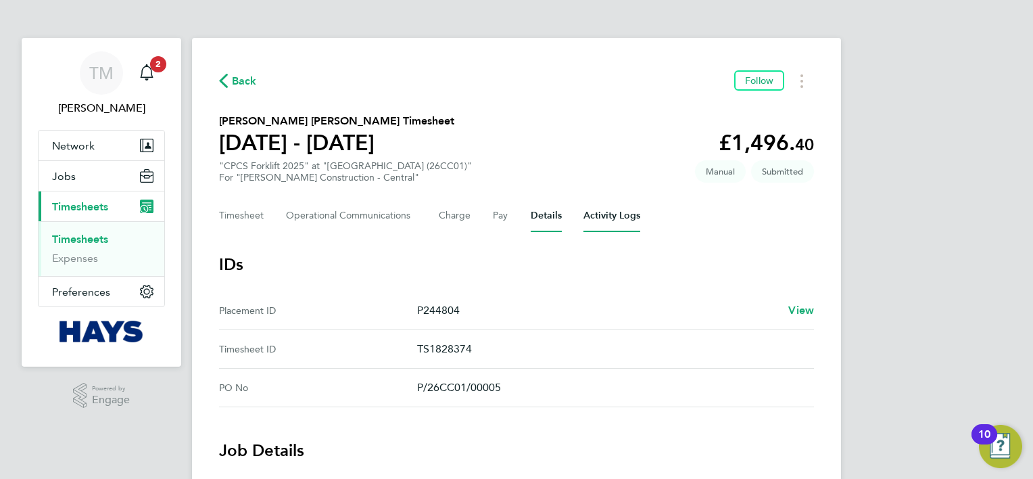
click at [614, 220] on Logs-tab "Activity Logs" at bounding box center [611, 215] width 57 height 32
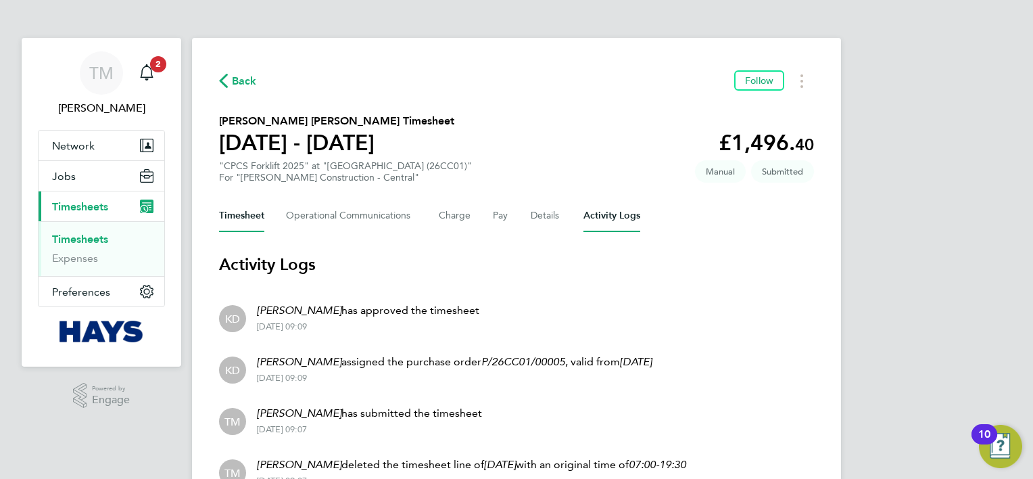
click at [245, 213] on button "Timesheet" at bounding box center [241, 215] width 45 height 32
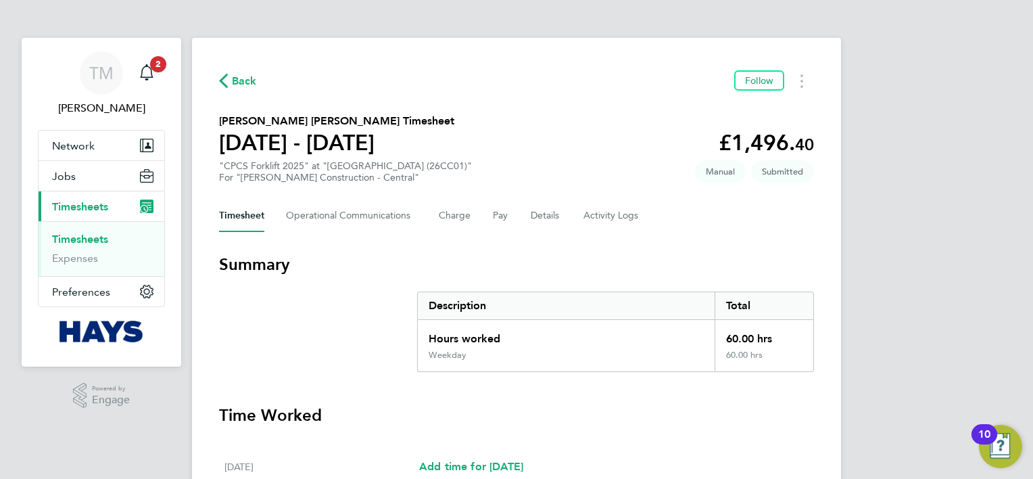
click at [229, 82] on span "Back" at bounding box center [238, 80] width 38 height 13
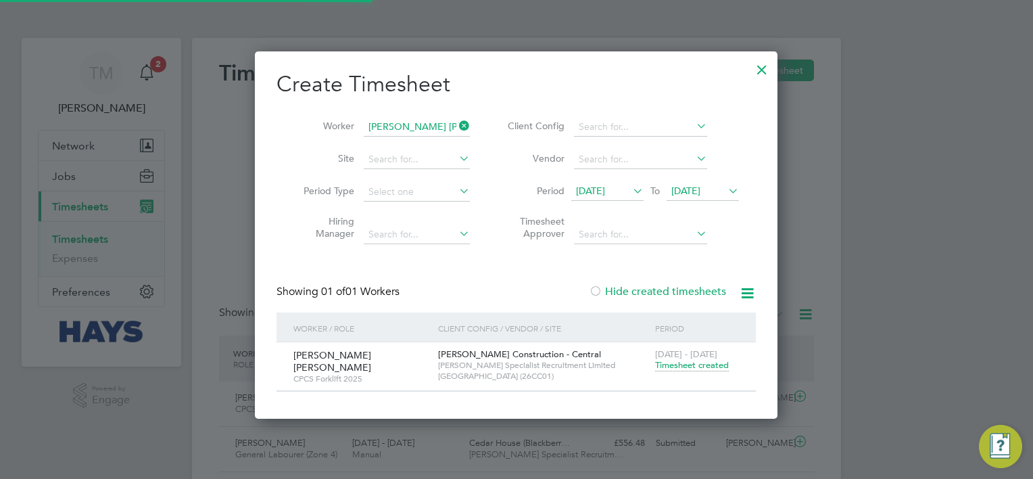
scroll to position [34, 118]
click at [763, 74] on div at bounding box center [762, 66] width 24 height 24
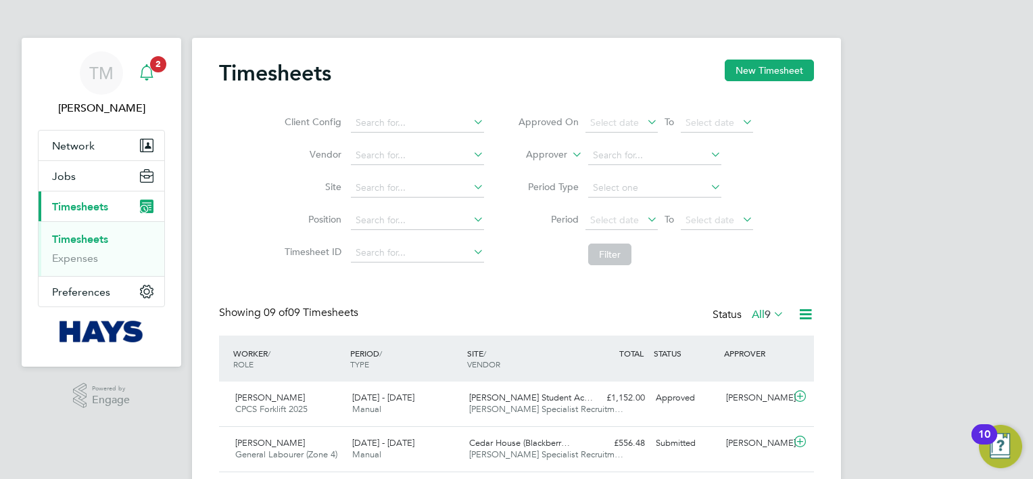
click at [154, 72] on link "Notifications 2" at bounding box center [146, 72] width 27 height 43
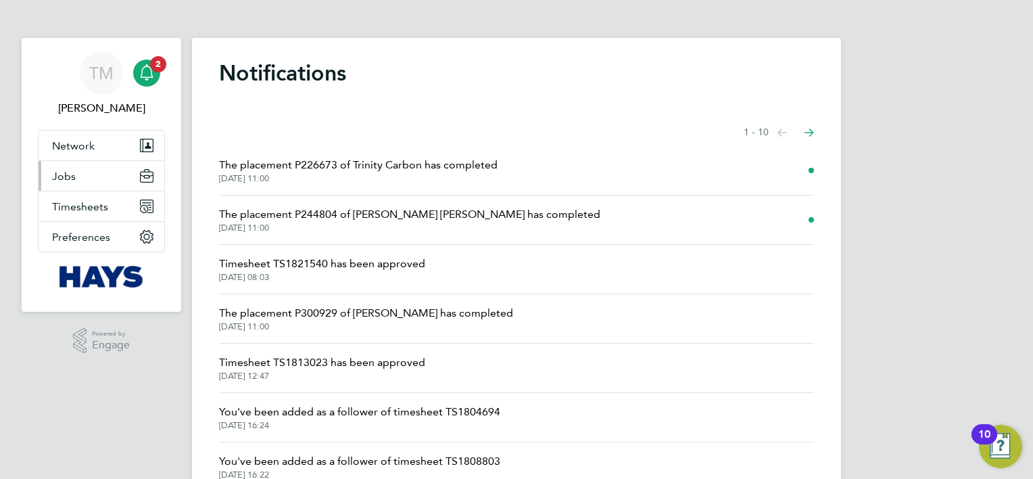
click at [81, 171] on button "Jobs" at bounding box center [102, 176] width 126 height 30
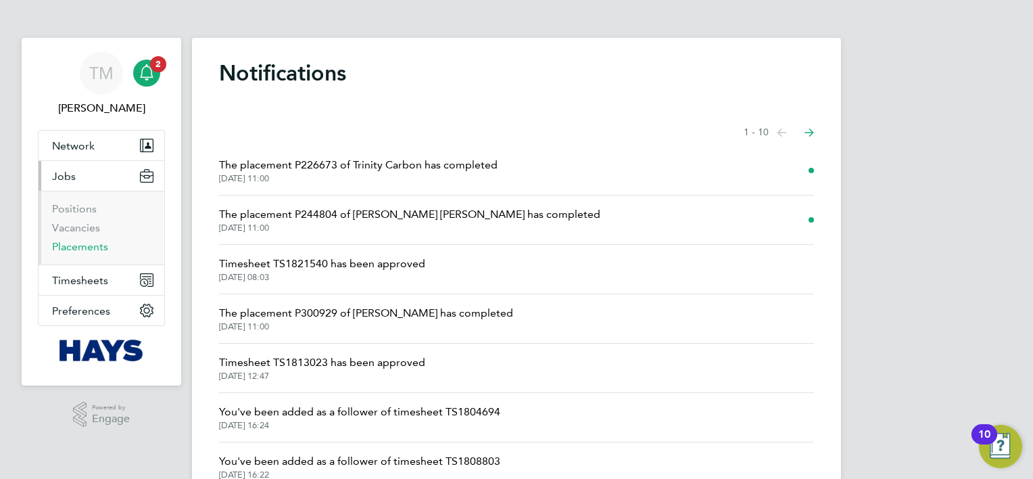
click at [90, 244] on link "Placements" at bounding box center [80, 246] width 56 height 13
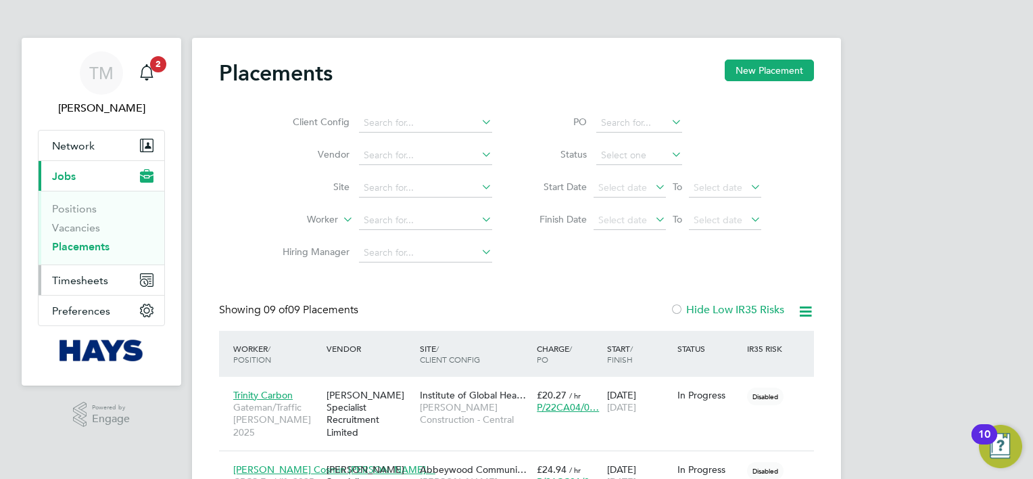
click at [82, 282] on span "Timesheets" at bounding box center [80, 280] width 56 height 13
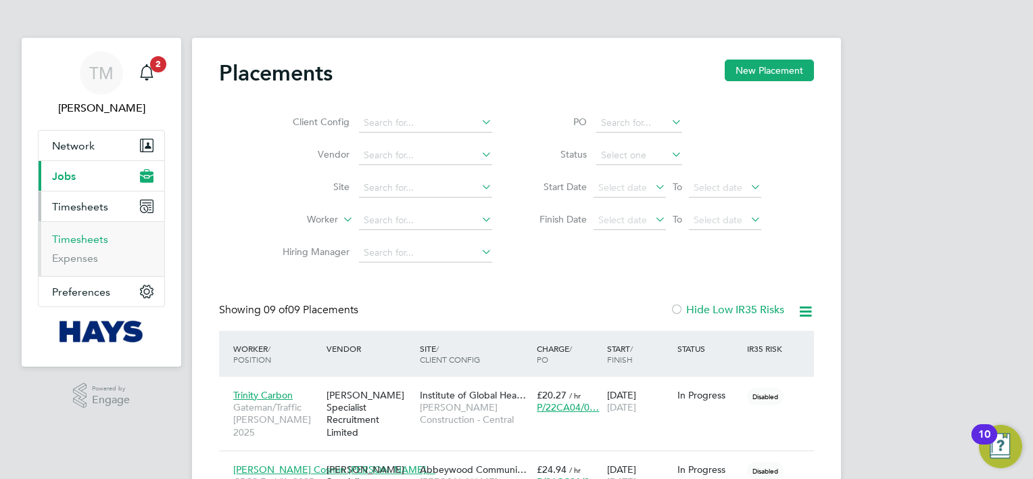
click at [97, 240] on link "Timesheets" at bounding box center [80, 239] width 56 height 13
